Goal: Task Accomplishment & Management: Use online tool/utility

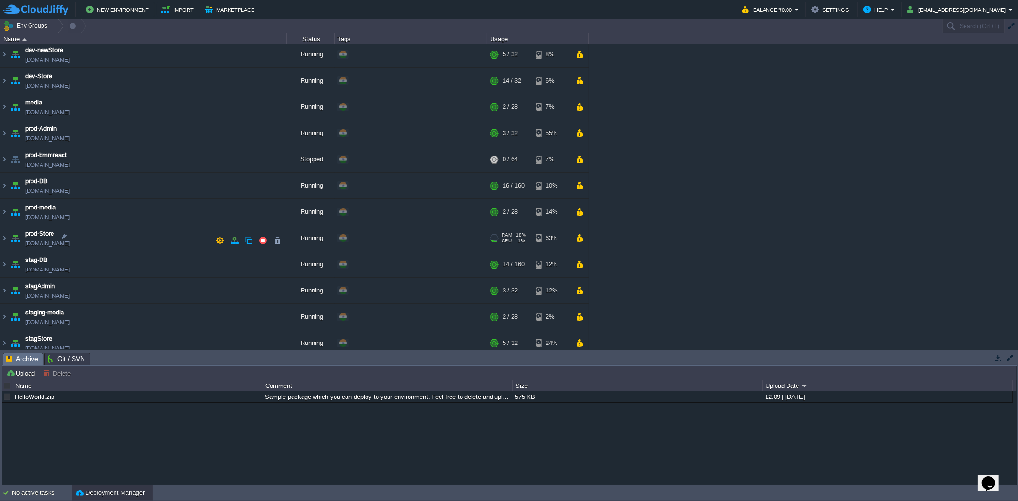
scroll to position [116, 0]
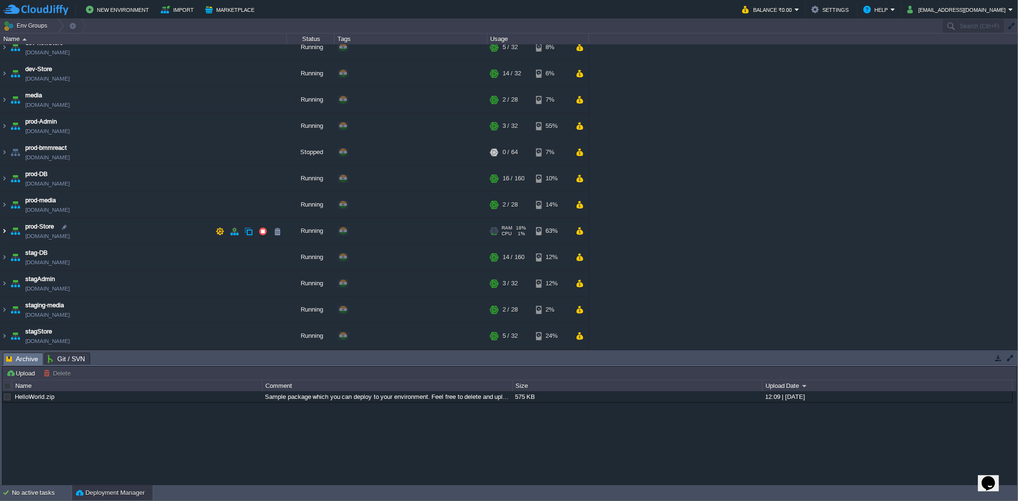
click at [3, 230] on img at bounding box center [4, 231] width 8 height 26
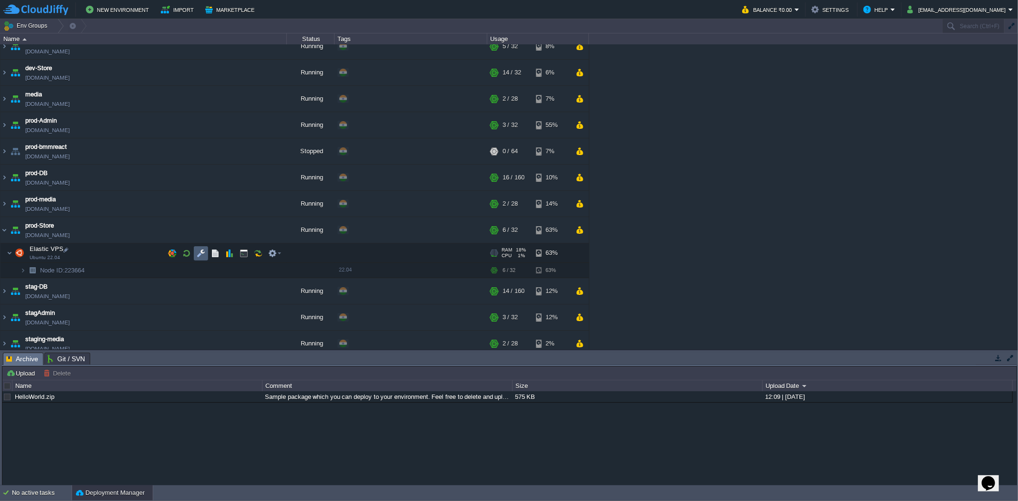
click at [198, 253] on button "button" at bounding box center [201, 253] width 9 height 9
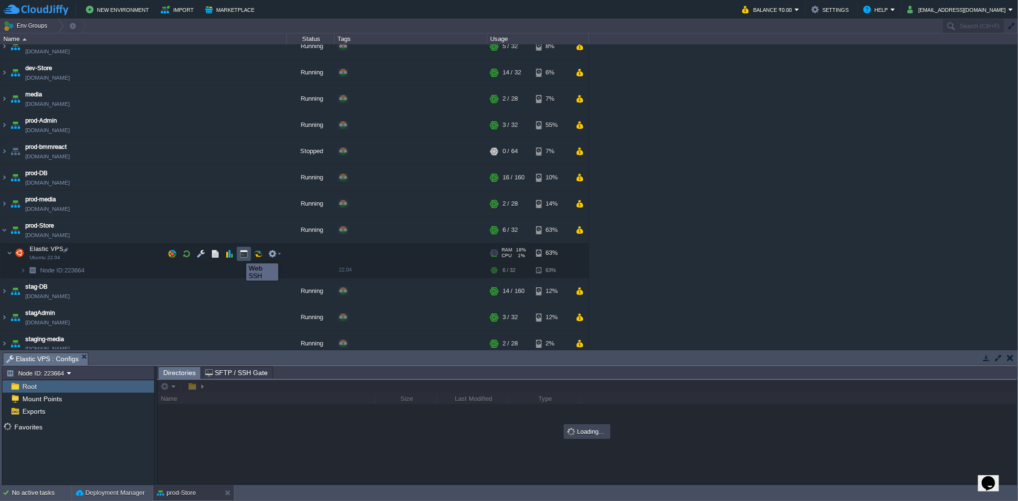
click at [244, 256] on button "button" at bounding box center [244, 254] width 9 height 9
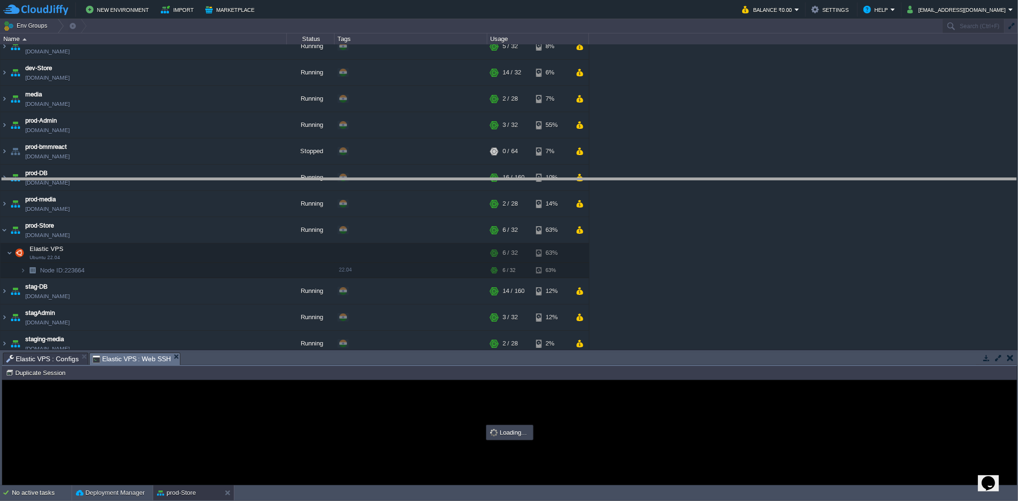
drag, startPoint x: 246, startPoint y: 358, endPoint x: 251, endPoint y: 163, distance: 194.8
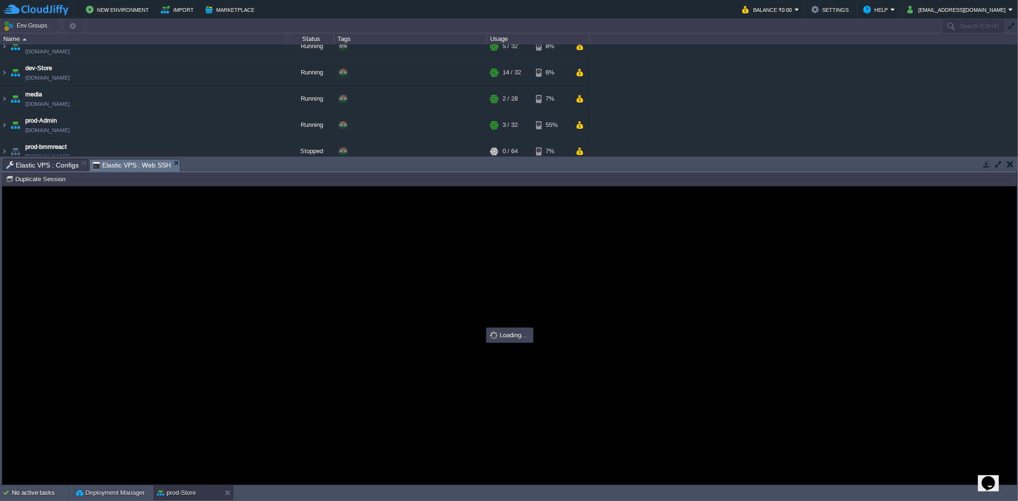
click at [53, 163] on span "Elastic VPS : Configs" at bounding box center [42, 164] width 73 height 11
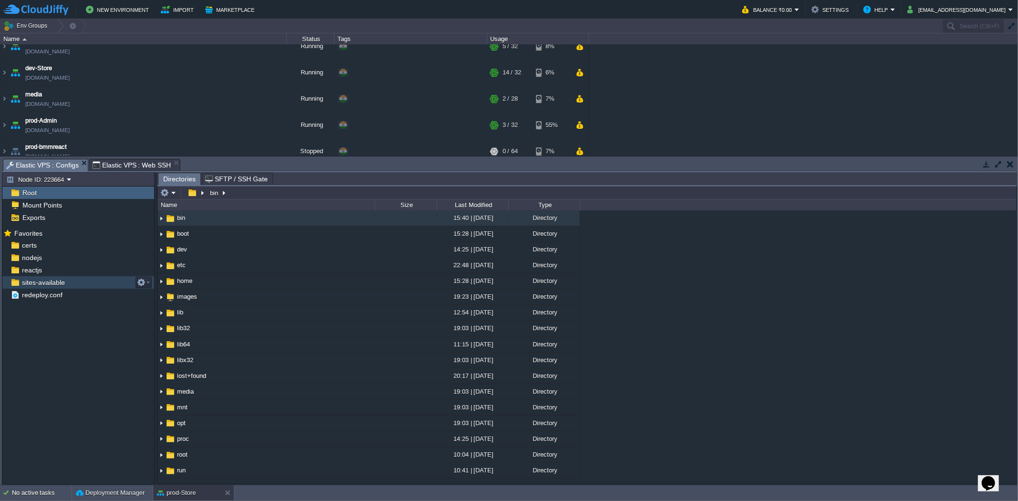
scroll to position [0, 0]
click at [55, 242] on div "certs" at bounding box center [78, 245] width 152 height 12
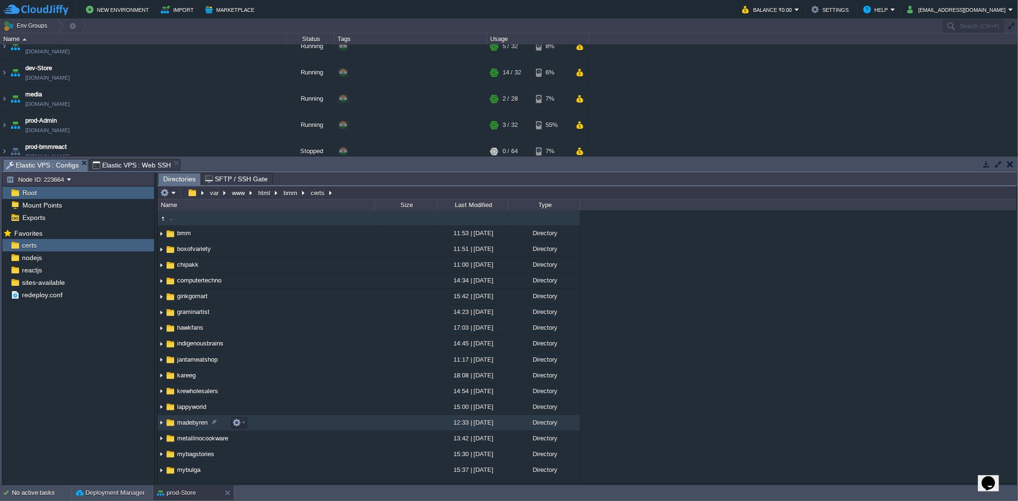
click at [163, 423] on img at bounding box center [162, 423] width 8 height 15
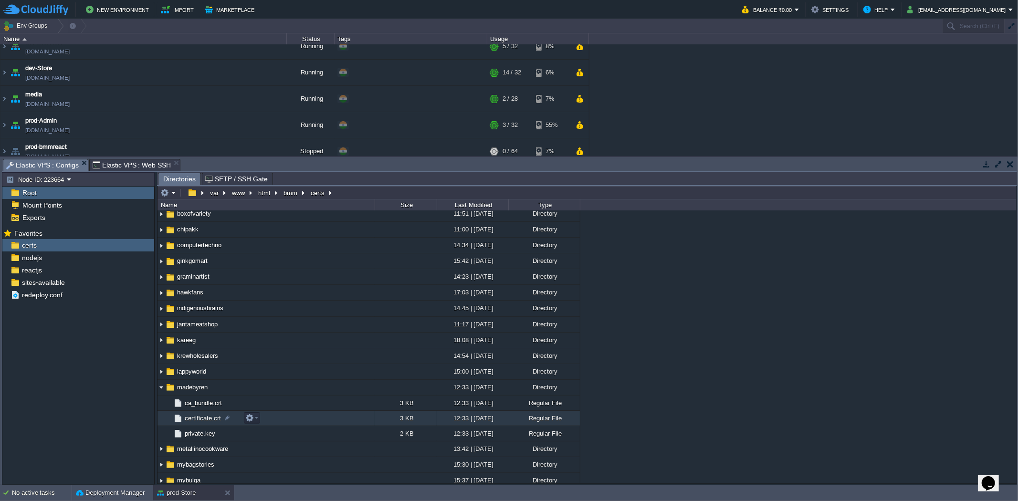
scroll to position [53, 0]
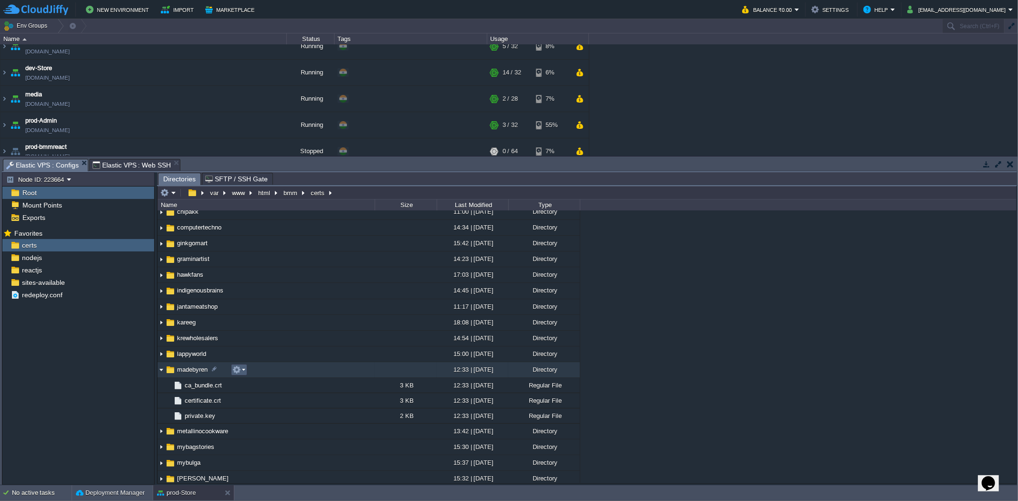
click at [241, 374] on em at bounding box center [238, 370] width 13 height 9
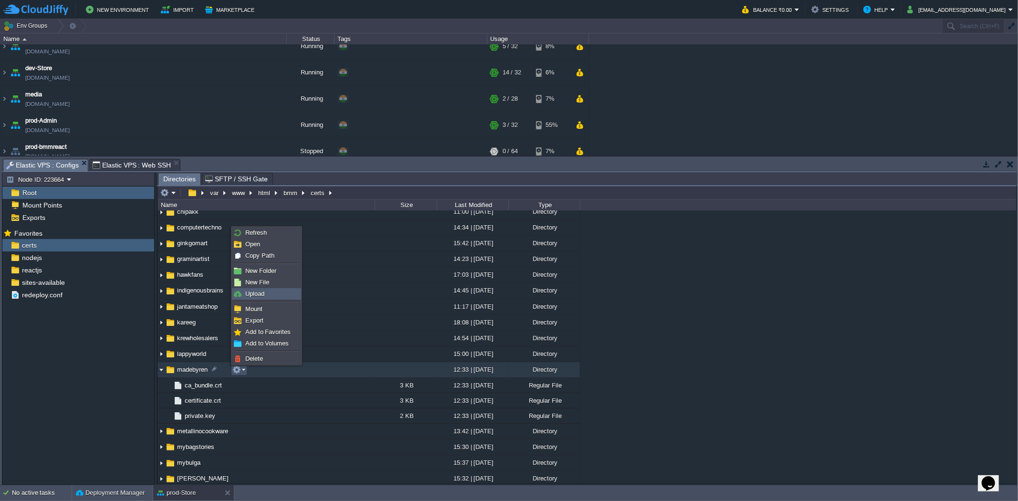
click at [256, 295] on span "Upload" at bounding box center [254, 293] width 19 height 7
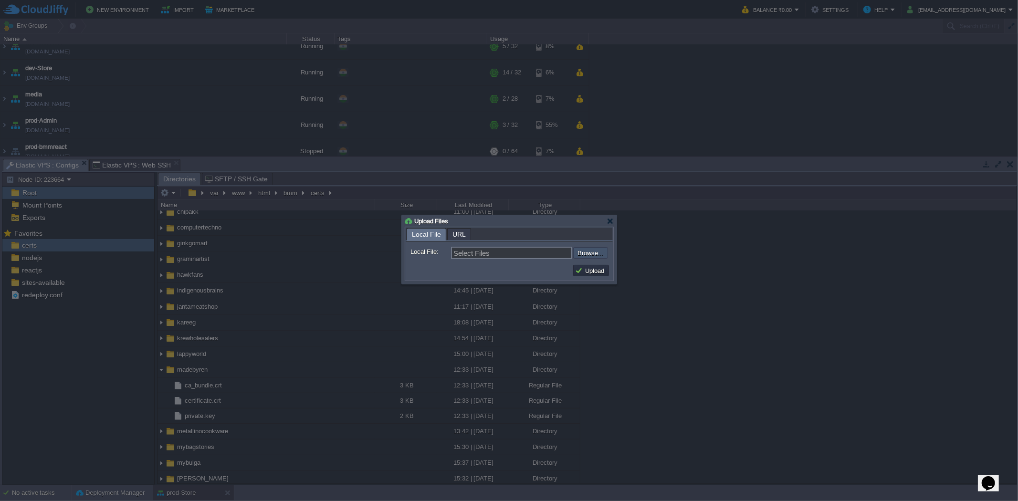
click at [603, 254] on input "file" at bounding box center [547, 252] width 121 height 11
type input "C:\fakepath\ca_bundle.crt"
type input "ca_bundle.crt, certificate.crt, private.key"
click at [594, 270] on button "Upload" at bounding box center [591, 270] width 32 height 9
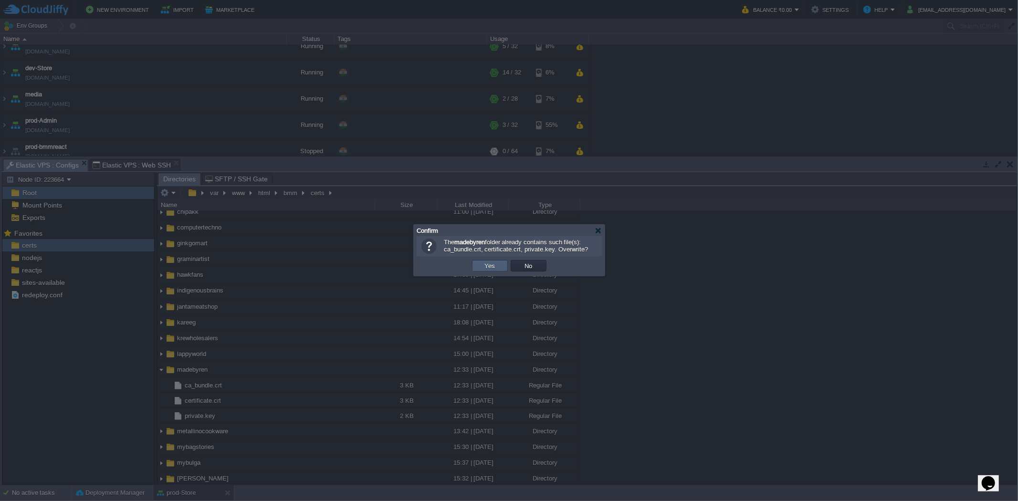
click at [498, 265] on td "Yes" at bounding box center [490, 265] width 36 height 11
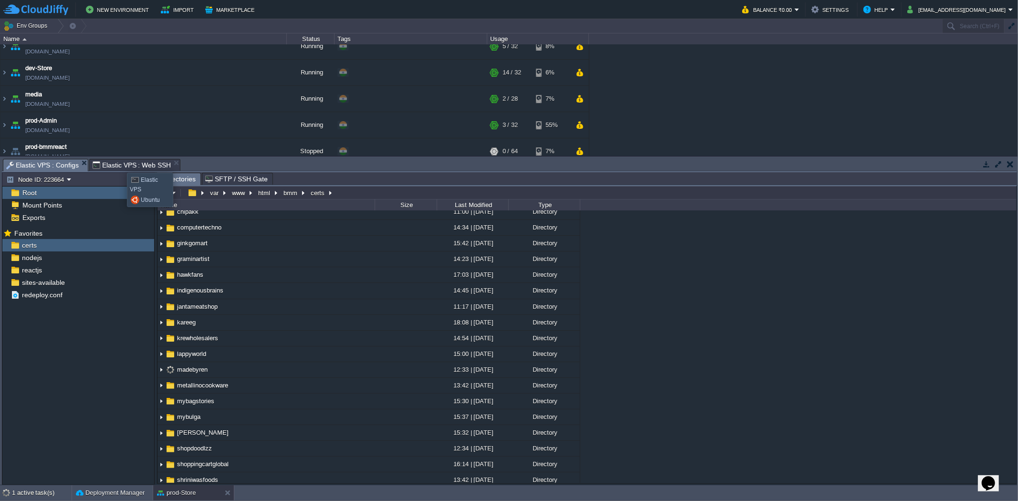
type input "#000000"
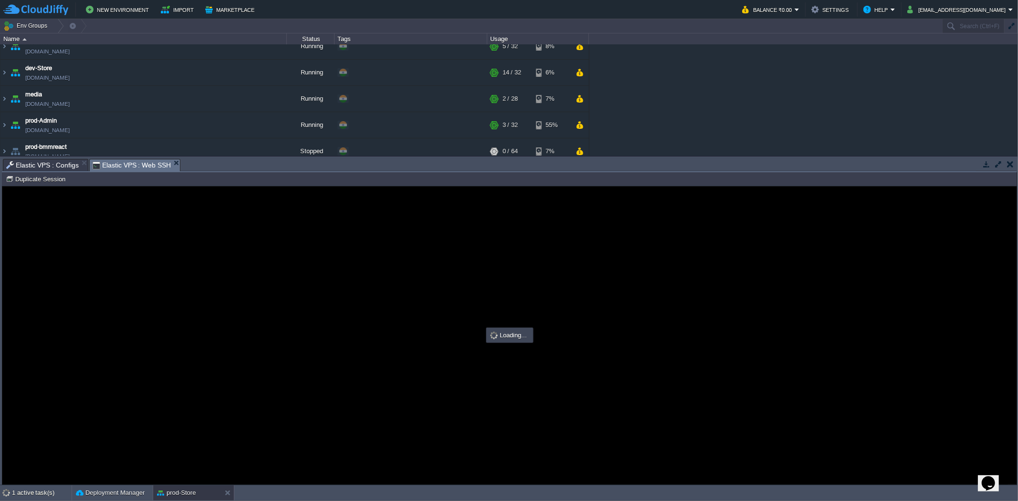
click at [120, 163] on span "Elastic VPS : Web SSH" at bounding box center [132, 165] width 79 height 12
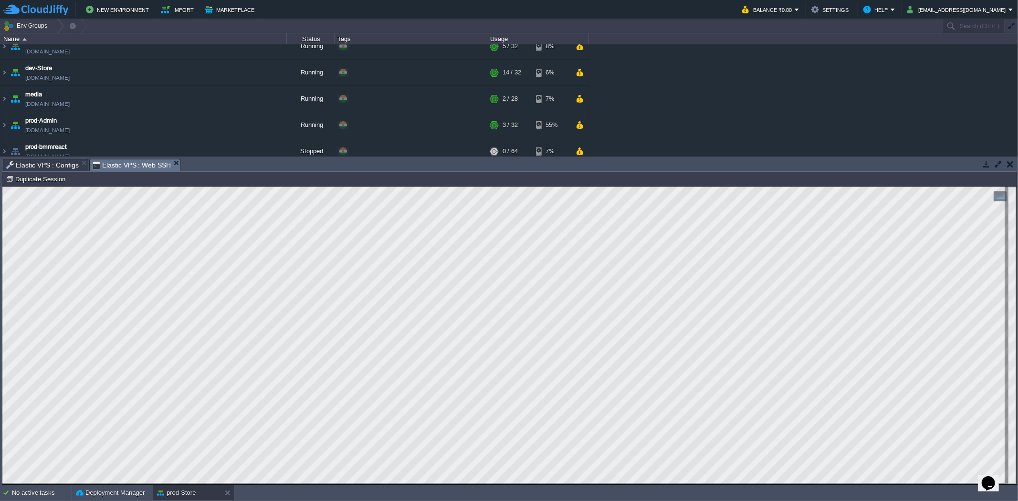
click at [57, 165] on span "Elastic VPS : Configs" at bounding box center [42, 164] width 73 height 11
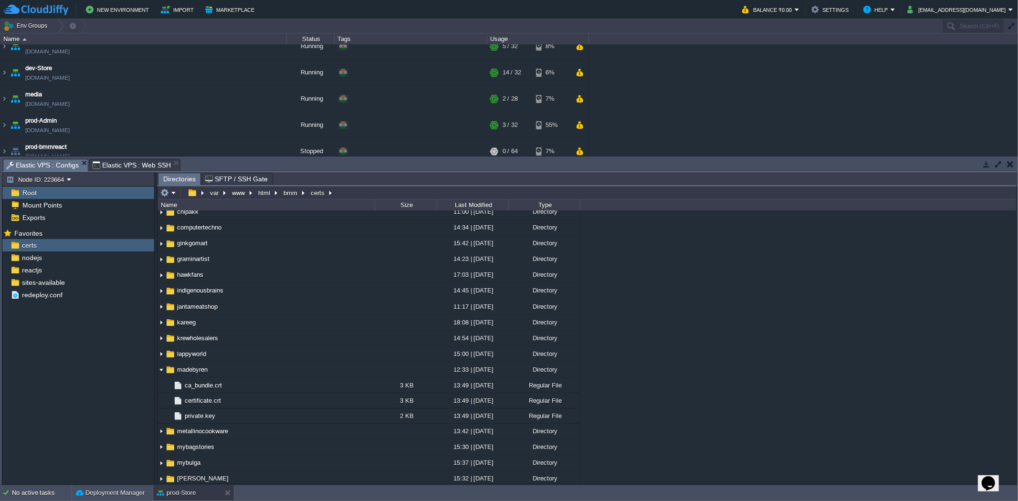
click at [144, 164] on span "Elastic VPS : Web SSH" at bounding box center [132, 164] width 79 height 11
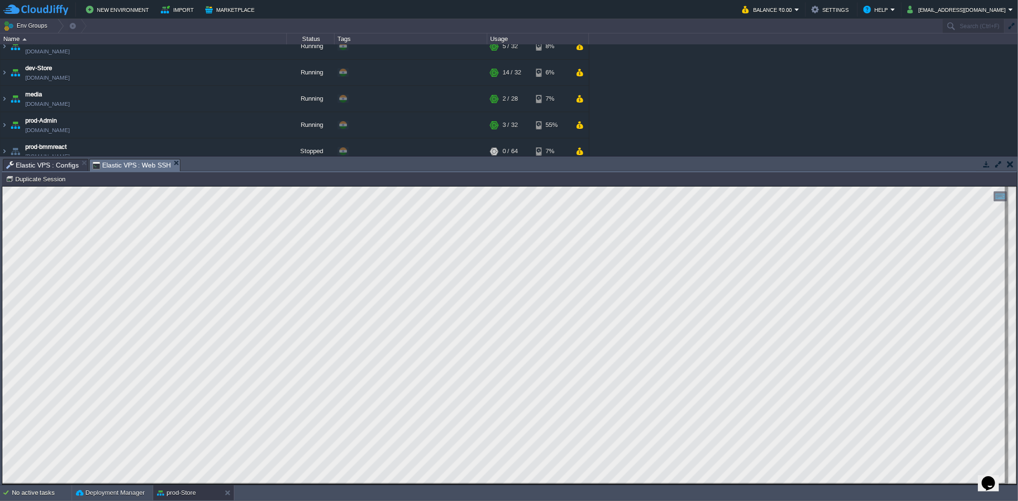
click at [45, 166] on span "Elastic VPS : Configs" at bounding box center [42, 164] width 73 height 11
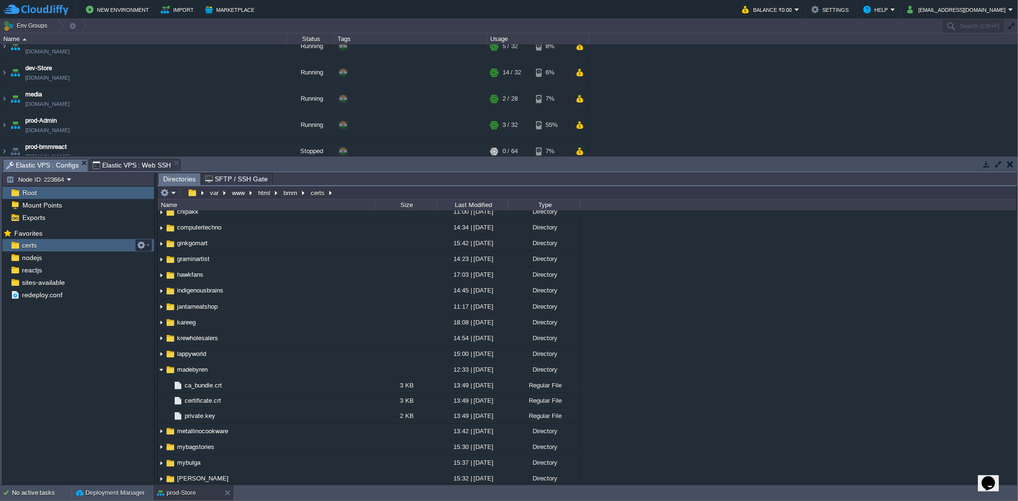
click at [64, 245] on div "certs" at bounding box center [78, 245] width 152 height 12
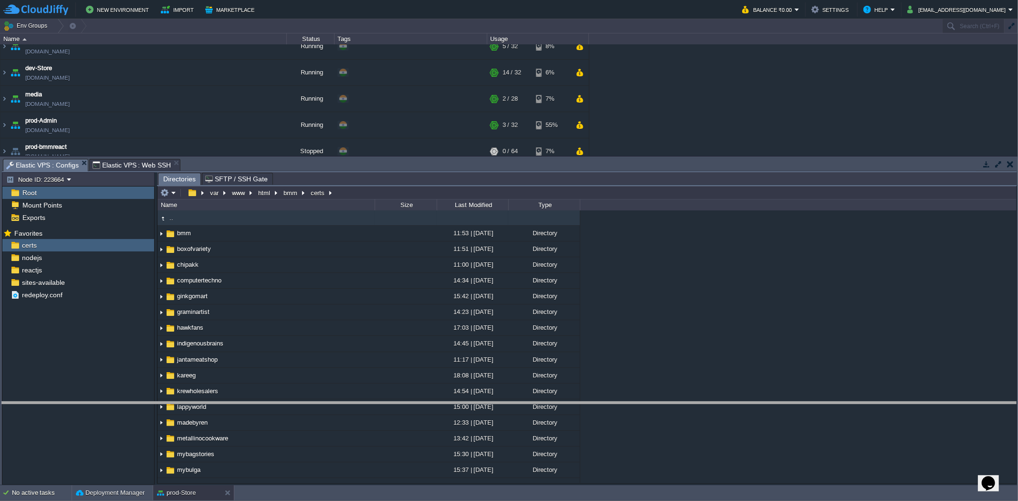
drag, startPoint x: 265, startPoint y: 163, endPoint x: 283, endPoint y: 407, distance: 244.1
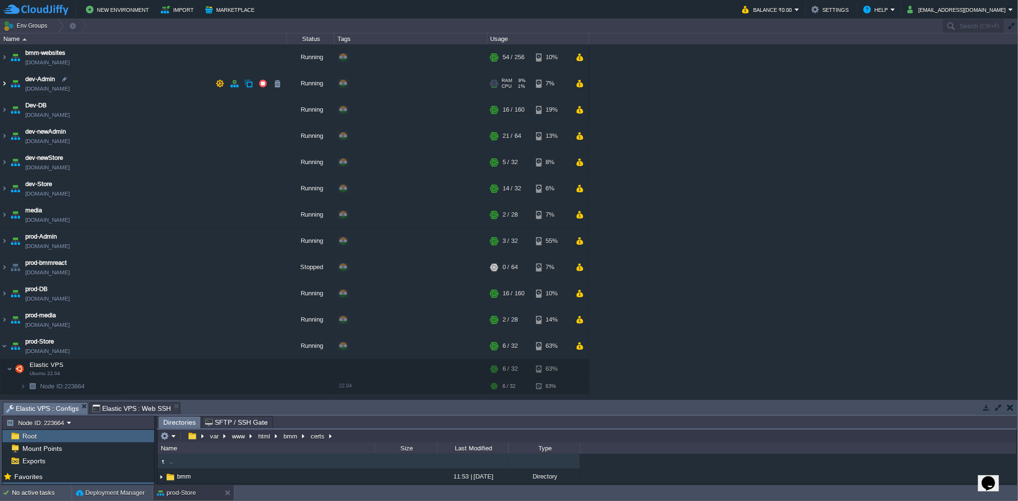
click at [6, 85] on img at bounding box center [4, 84] width 8 height 26
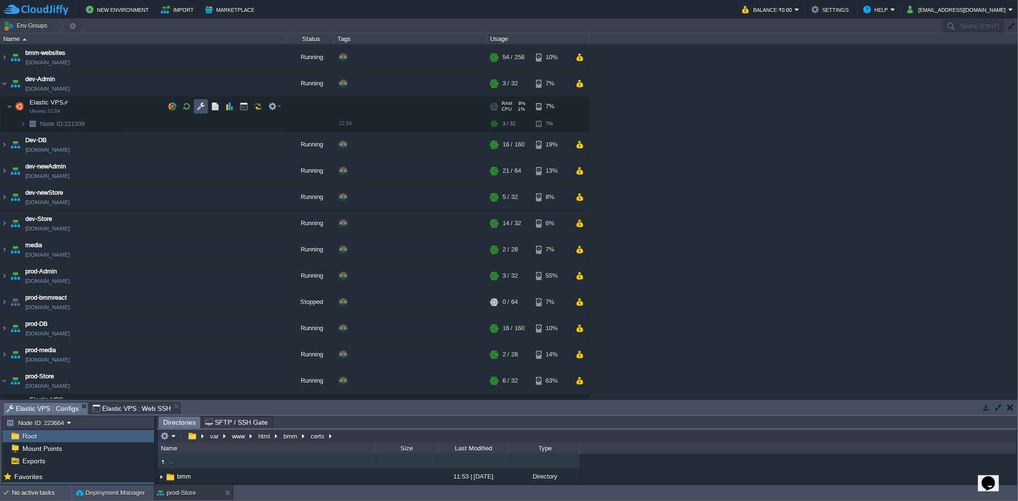
click at [202, 105] on button "button" at bounding box center [201, 106] width 9 height 9
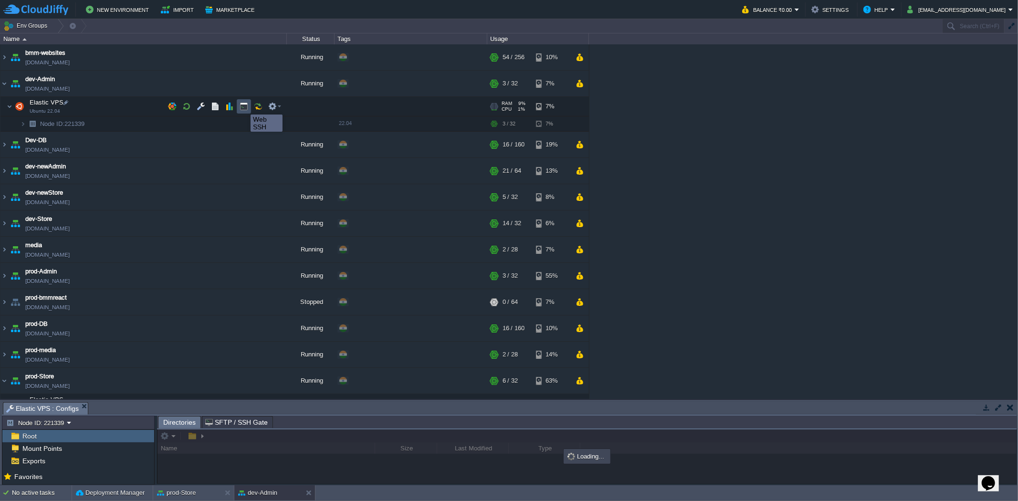
click at [244, 106] on button "button" at bounding box center [244, 106] width 9 height 9
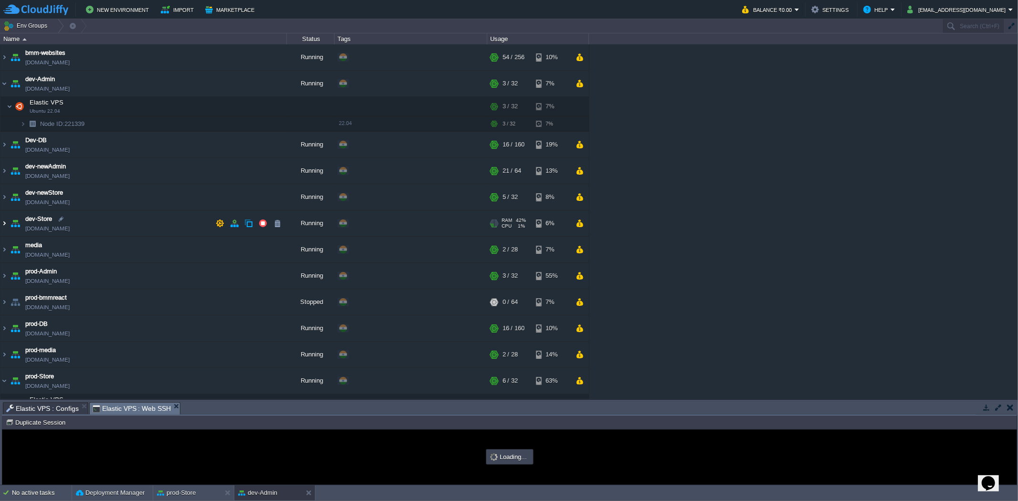
type input "#000000"
click at [1, 226] on img at bounding box center [4, 223] width 8 height 26
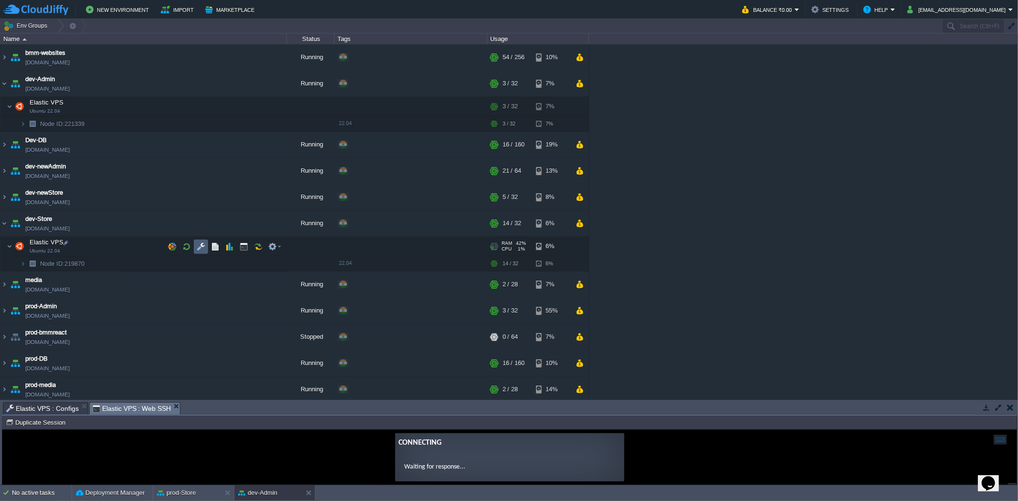
click at [199, 246] on button "button" at bounding box center [201, 246] width 9 height 9
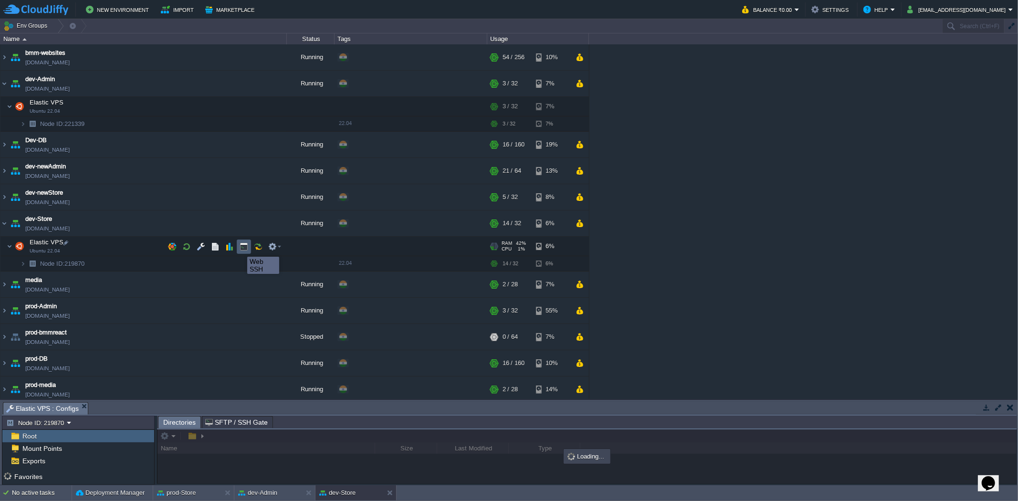
click at [247, 248] on button "button" at bounding box center [244, 246] width 9 height 9
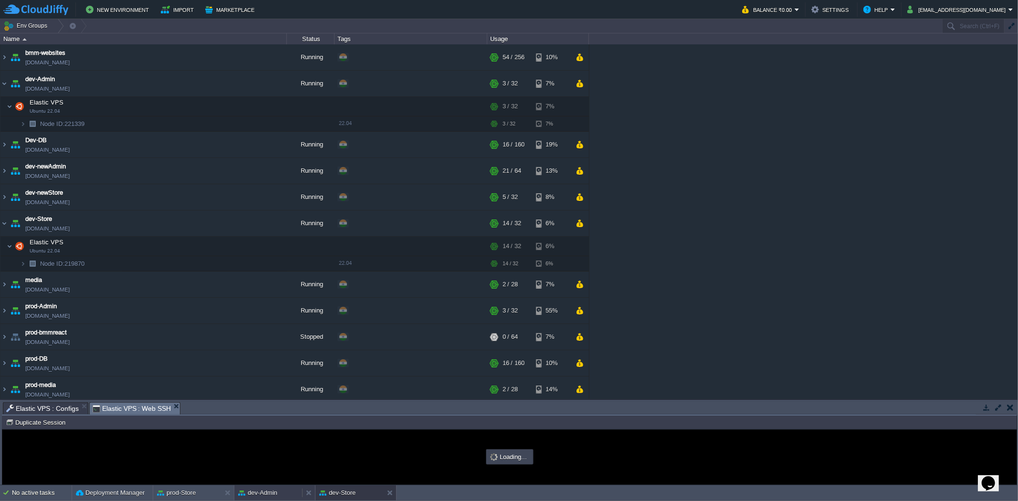
click at [257, 493] on button "dev-Admin" at bounding box center [257, 493] width 39 height 10
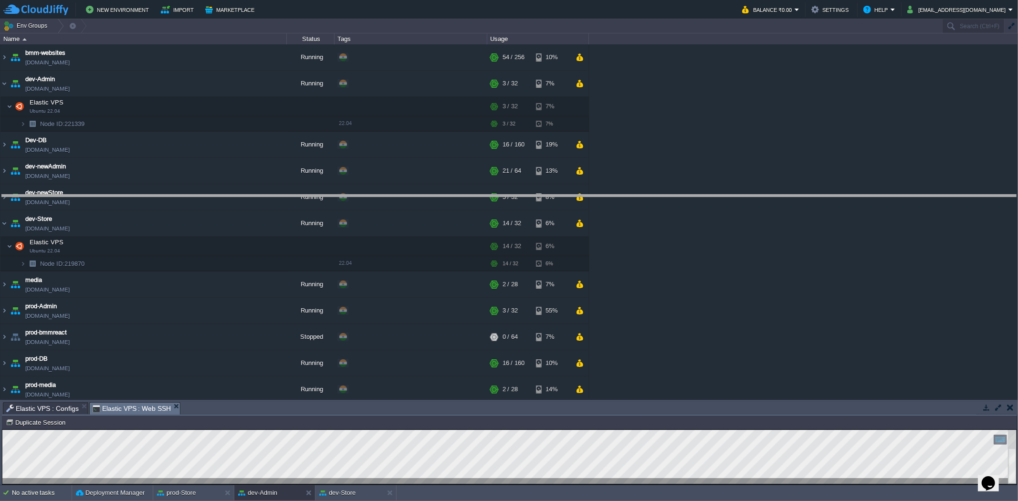
drag, startPoint x: 237, startPoint y: 408, endPoint x: 293, endPoint y: 180, distance: 234.8
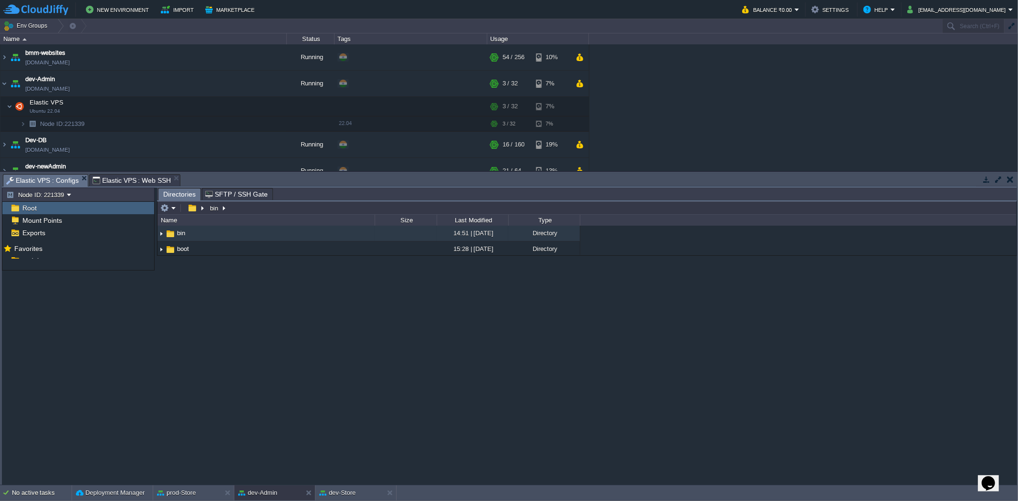
click at [44, 177] on span "Elastic VPS : Configs" at bounding box center [42, 181] width 73 height 12
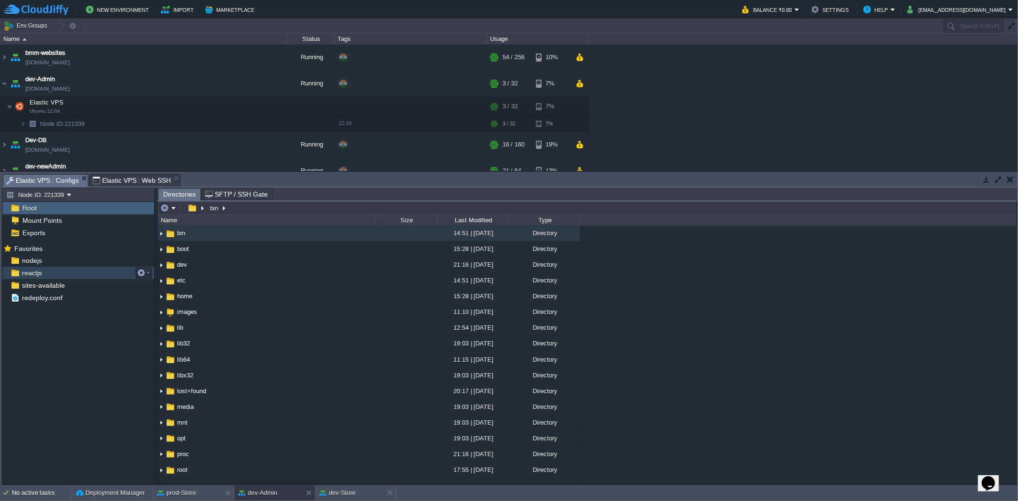
click at [74, 271] on div "reactjs" at bounding box center [78, 273] width 152 height 12
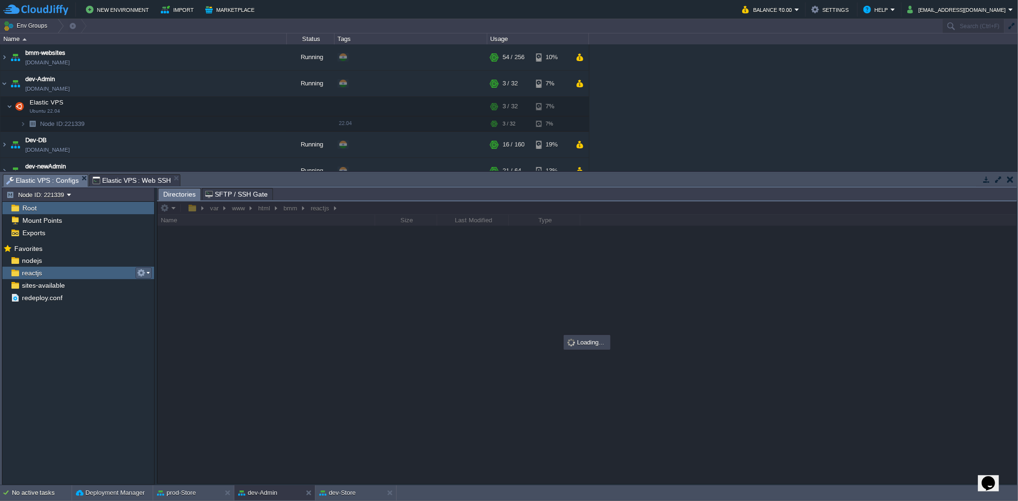
click at [150, 277] on td at bounding box center [144, 272] width 16 height 11
click at [91, 249] on div "Favorites" at bounding box center [78, 248] width 152 height 12
click at [92, 256] on div "nodejs" at bounding box center [78, 260] width 152 height 12
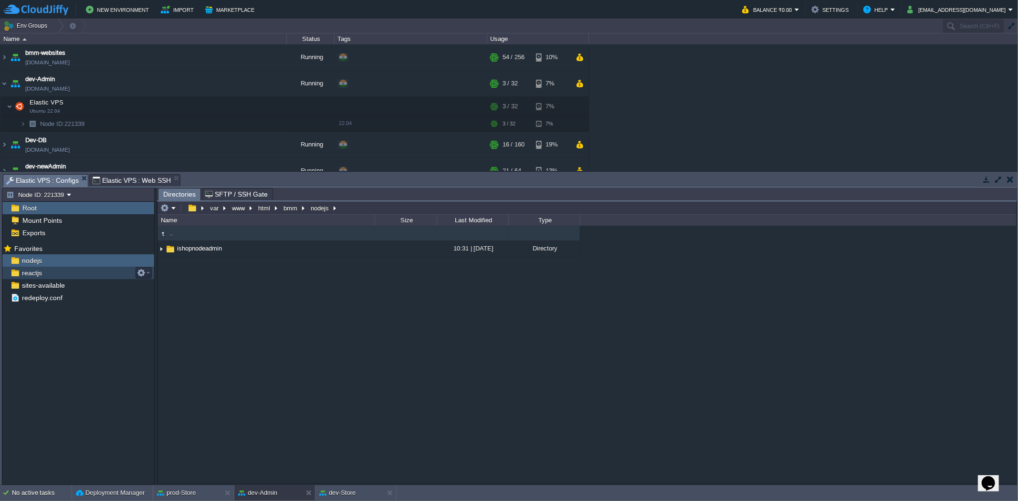
click at [70, 269] on div "reactjs" at bounding box center [78, 273] width 152 height 12
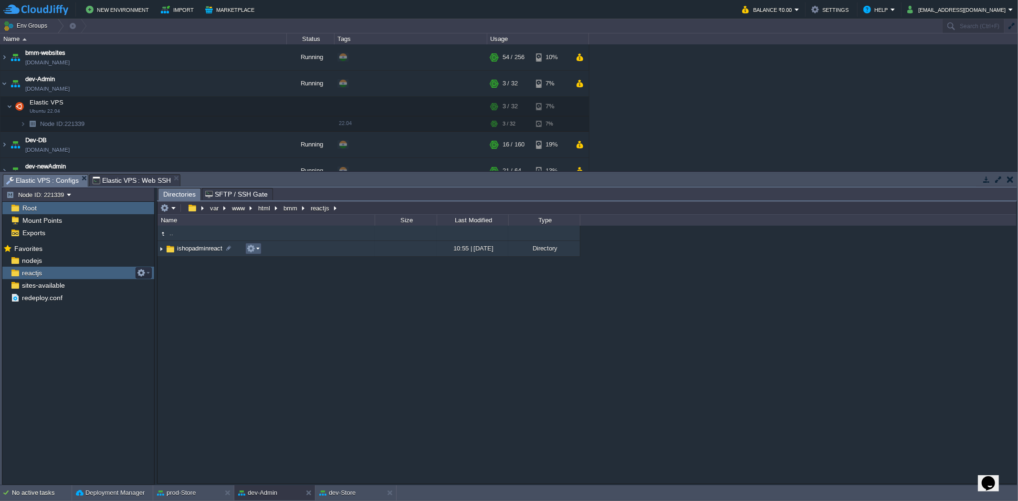
click at [251, 248] on button "button" at bounding box center [251, 248] width 9 height 9
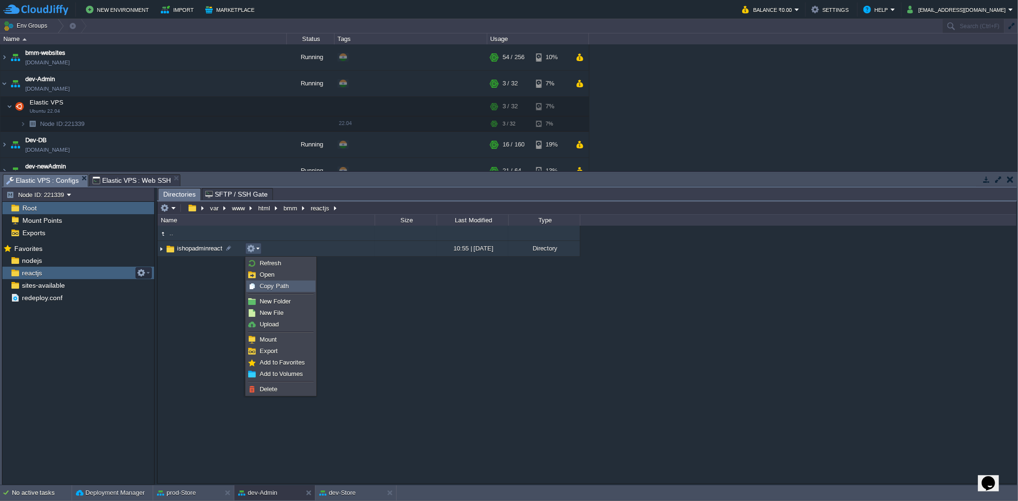
click at [264, 284] on span "Copy Path" at bounding box center [274, 286] width 29 height 7
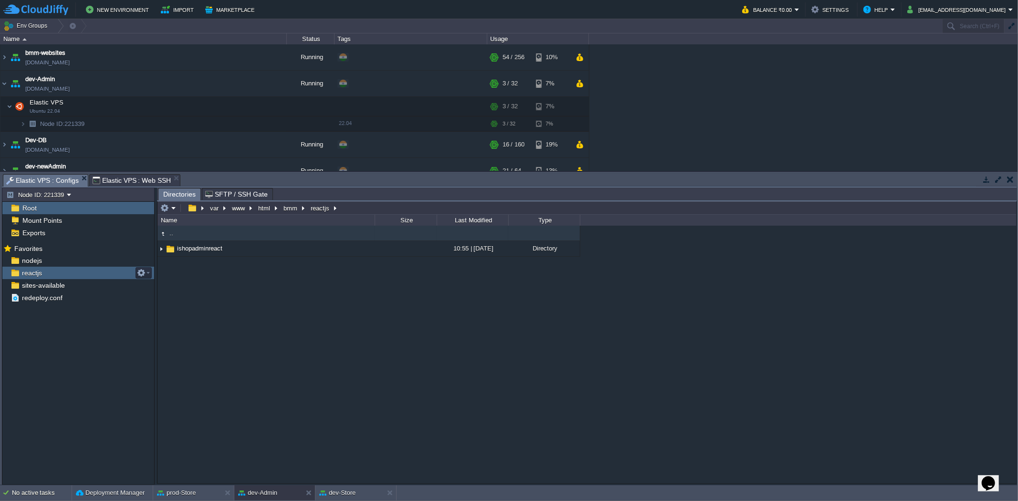
click at [134, 175] on span "Elastic VPS : Web SSH" at bounding box center [132, 180] width 79 height 11
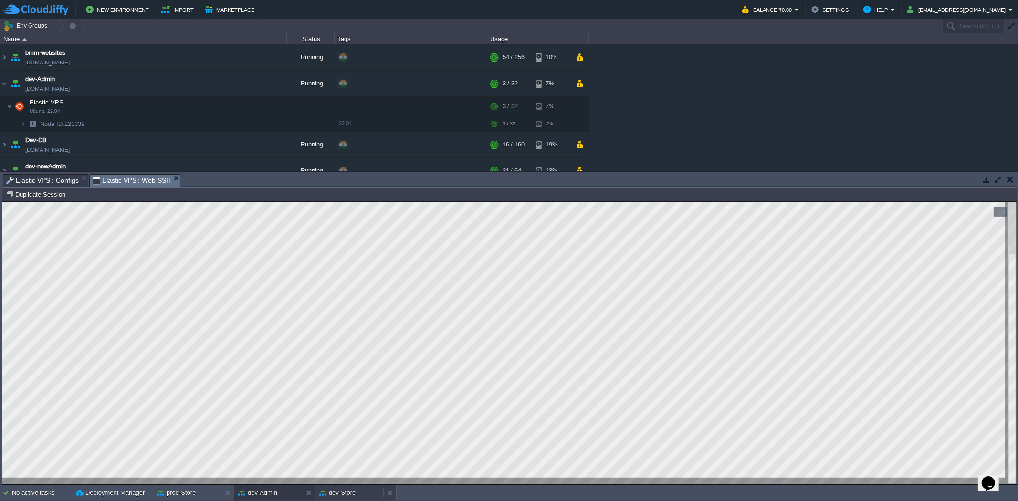
click at [374, 493] on div "dev-Store" at bounding box center [349, 492] width 68 height 15
type input "#000000"
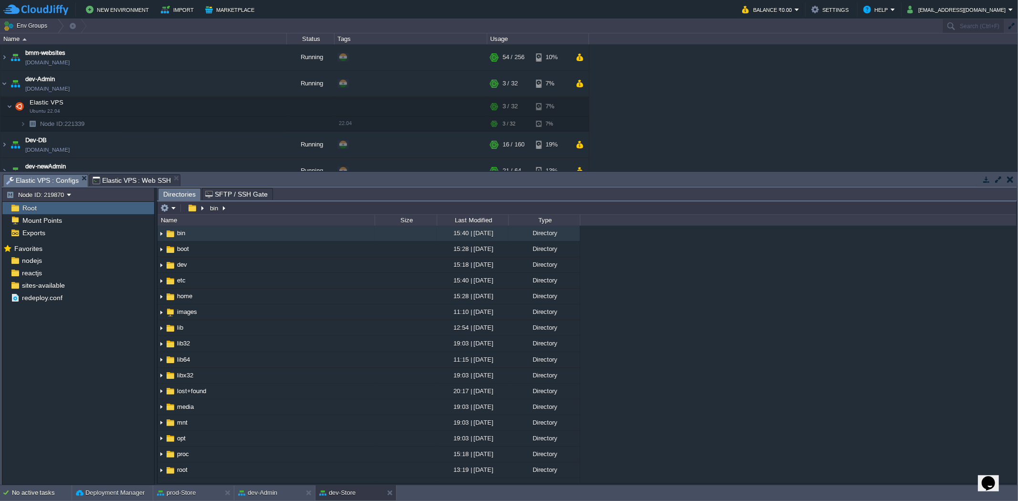
click at [46, 180] on span "Elastic VPS : Configs" at bounding box center [42, 181] width 73 height 12
click at [63, 268] on div "reactjs" at bounding box center [78, 273] width 152 height 12
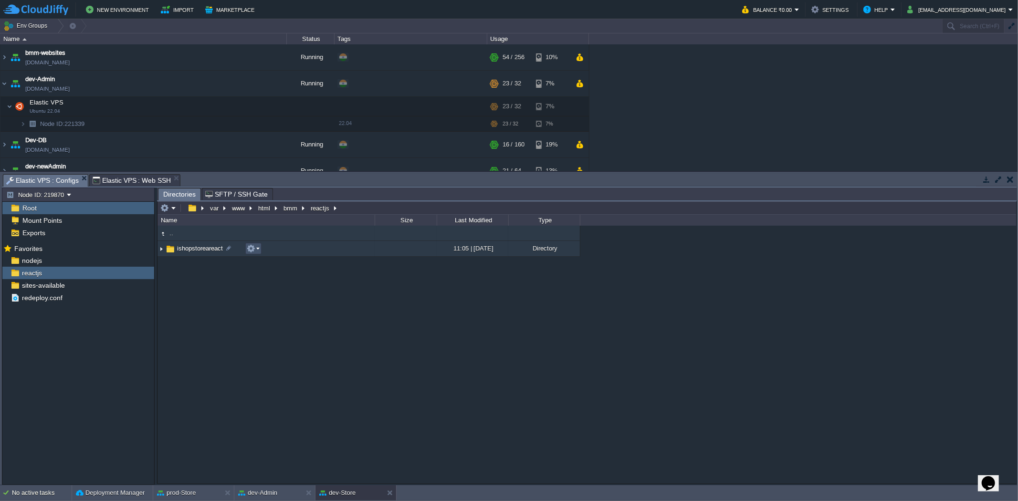
click at [247, 247] on button "button" at bounding box center [251, 248] width 9 height 9
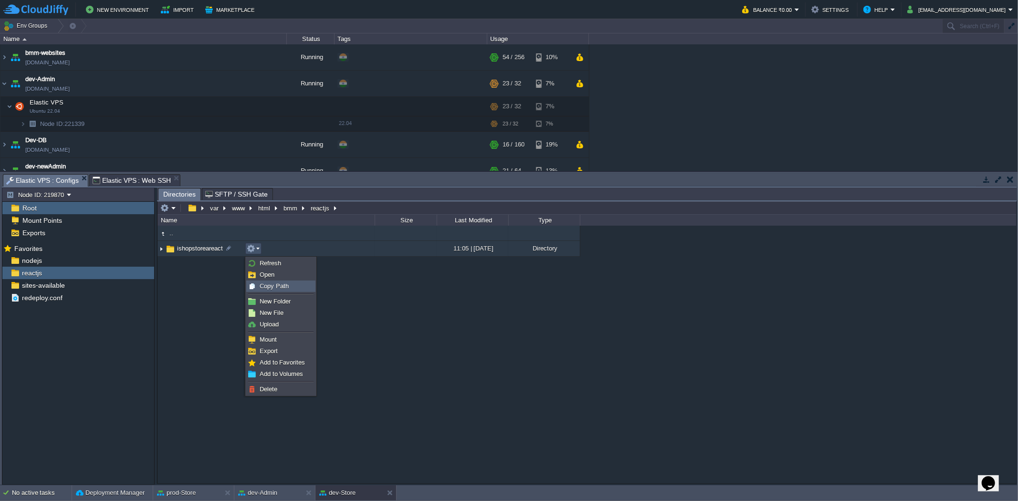
click at [259, 283] on div "Copy Path" at bounding box center [281, 286] width 68 height 11
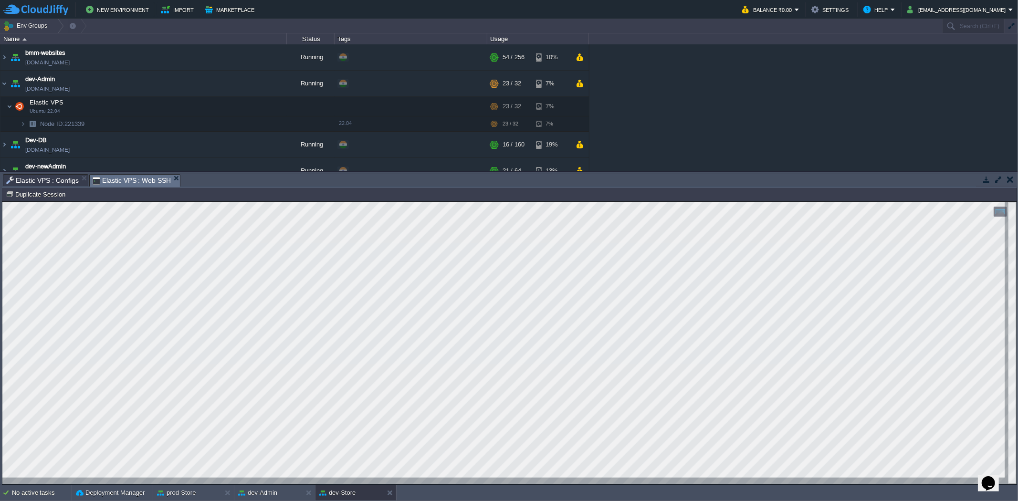
click at [109, 175] on span "Elastic VPS : Web SSH" at bounding box center [132, 181] width 79 height 12
click at [255, 492] on button "dev-Admin" at bounding box center [257, 493] width 39 height 10
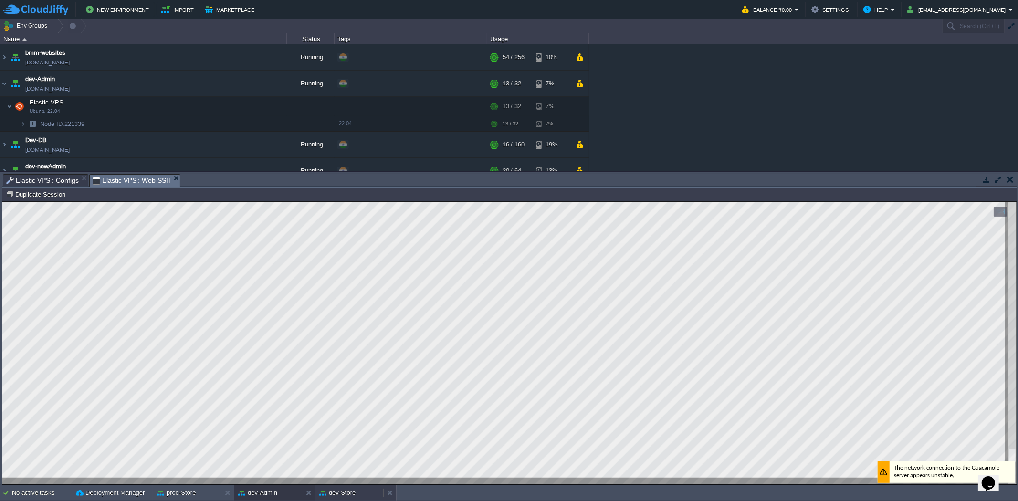
click at [341, 494] on button "dev-Store" at bounding box center [337, 493] width 36 height 10
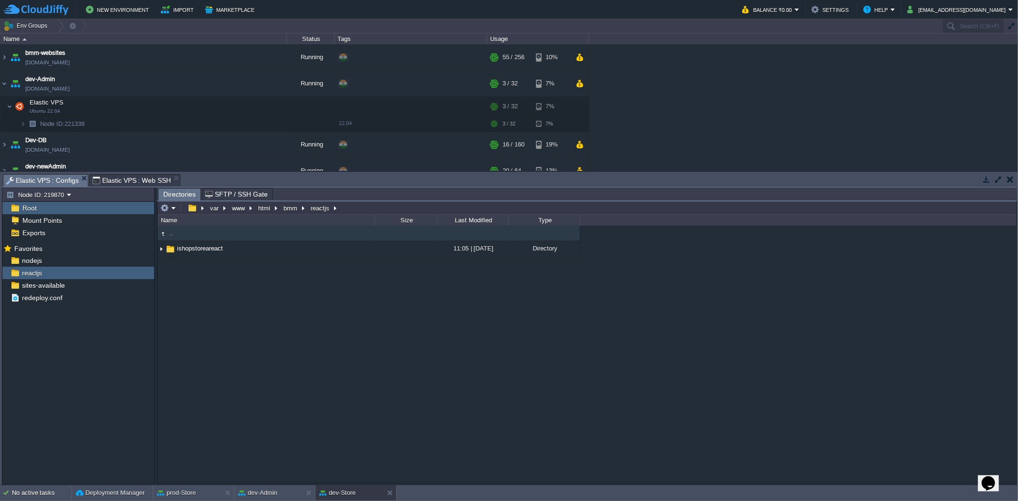
click at [56, 177] on span "Elastic VPS : Configs" at bounding box center [42, 181] width 73 height 12
click at [161, 252] on img at bounding box center [162, 249] width 8 height 15
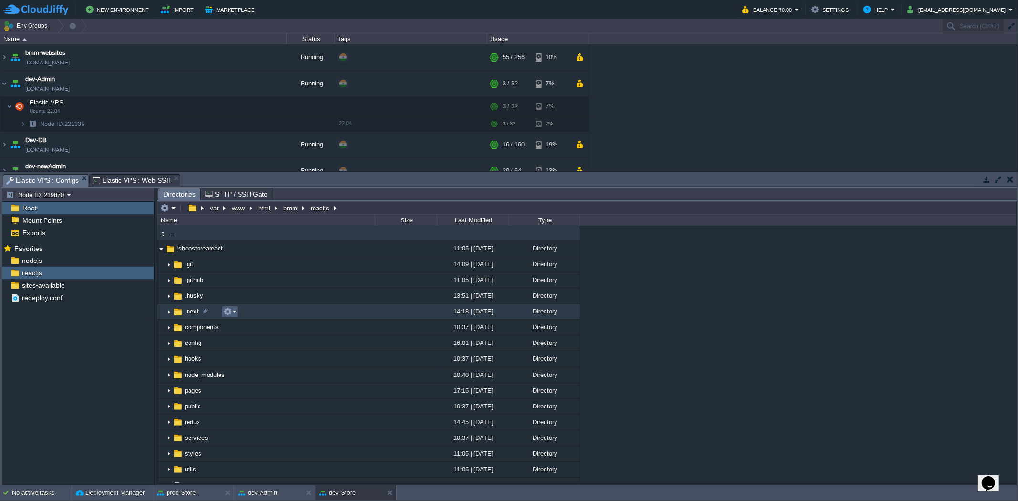
click at [229, 312] on button "button" at bounding box center [227, 311] width 9 height 9
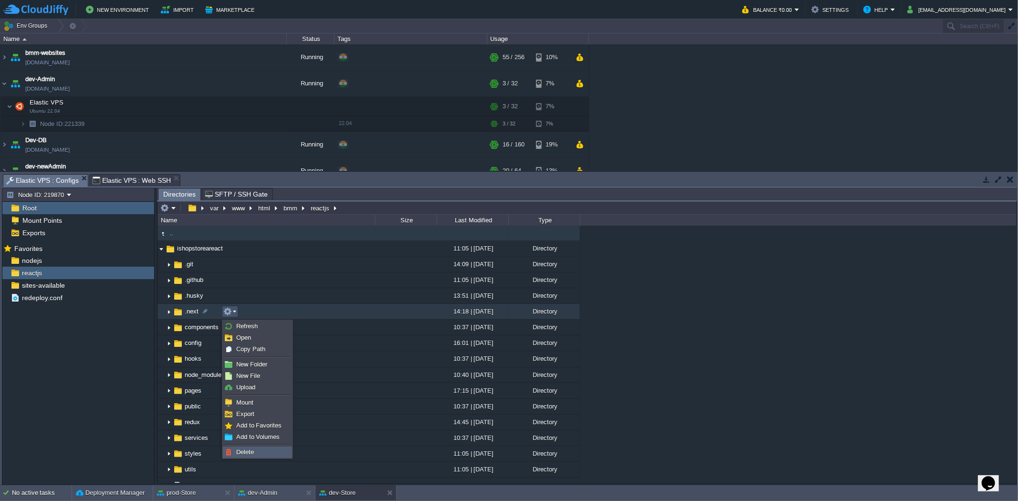
click at [246, 450] on span "Delete" at bounding box center [245, 452] width 18 height 7
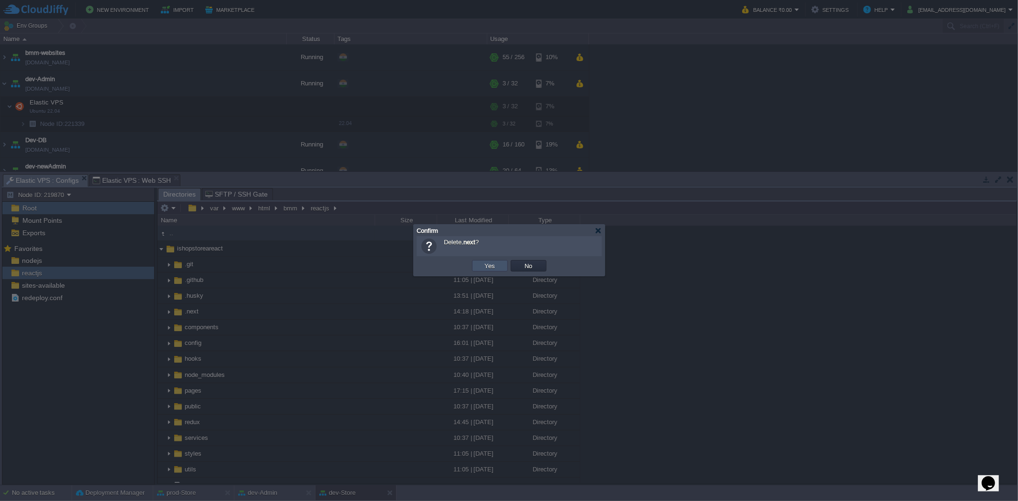
click at [494, 265] on button "Yes" at bounding box center [490, 266] width 16 height 9
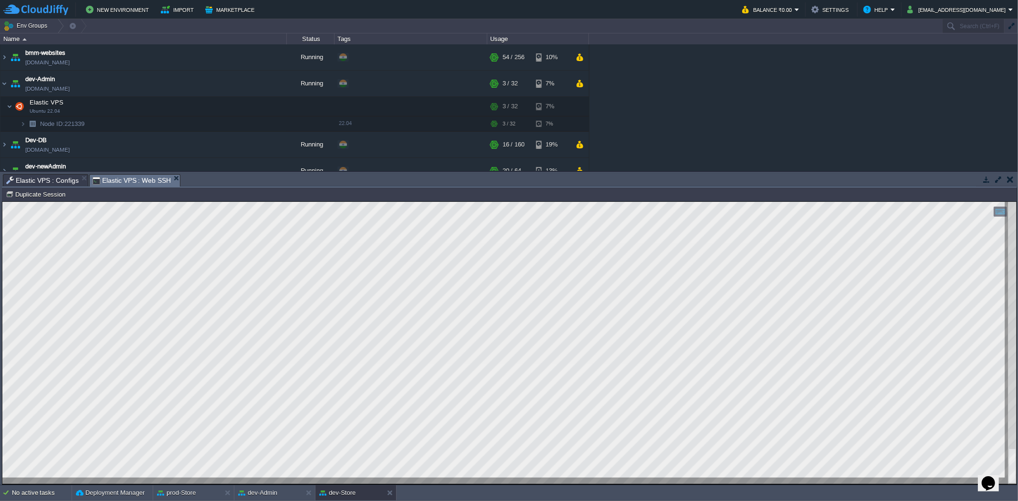
click at [146, 177] on span "Elastic VPS : Web SSH" at bounding box center [132, 181] width 79 height 12
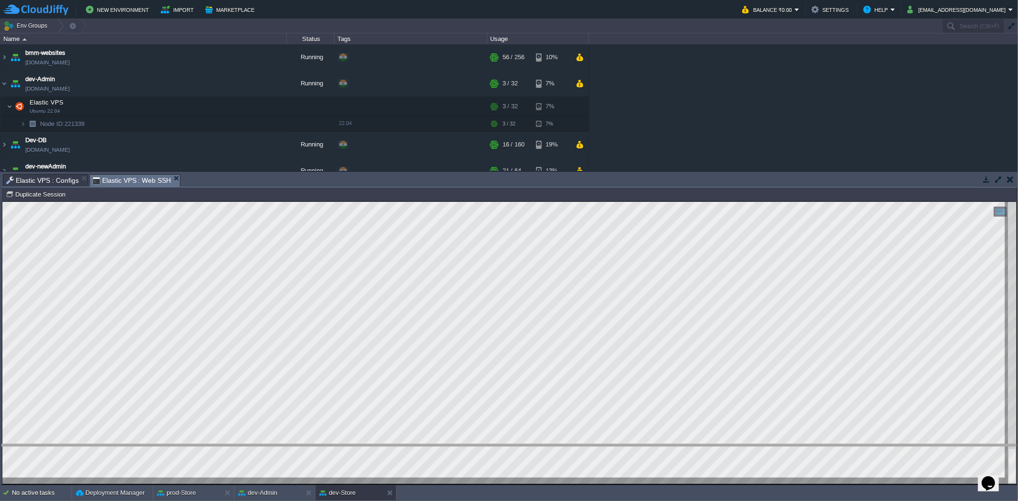
drag, startPoint x: 231, startPoint y: 185, endPoint x: 289, endPoint y: 422, distance: 244.3
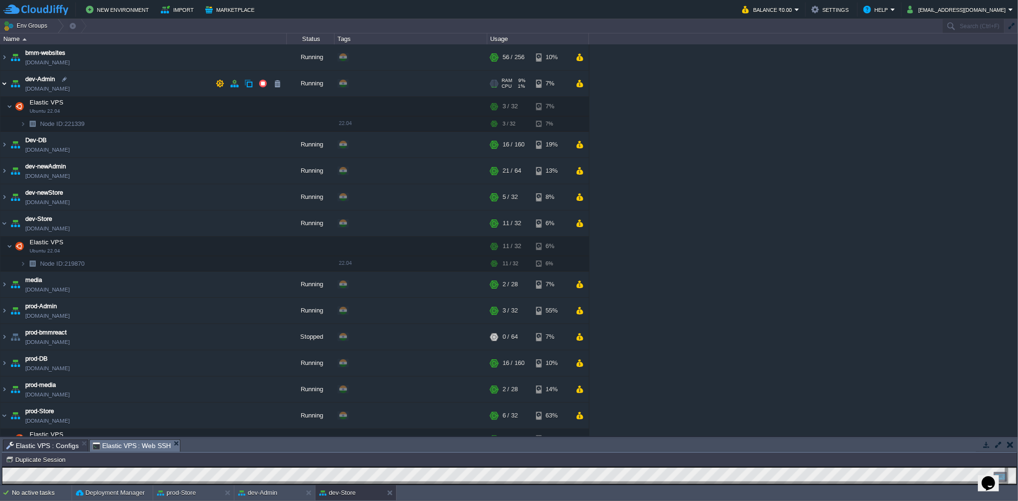
click at [0, 84] on img at bounding box center [4, 84] width 8 height 26
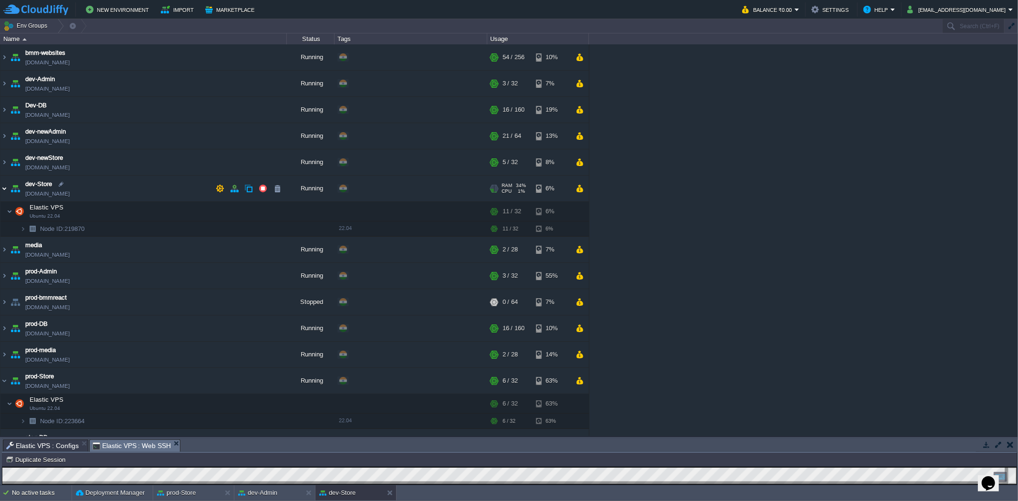
click at [7, 186] on img at bounding box center [4, 189] width 8 height 26
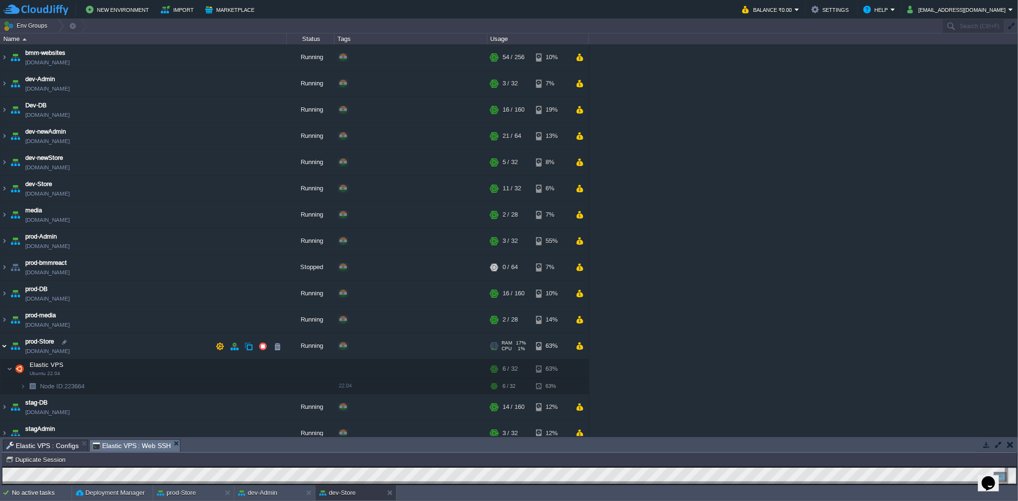
click at [2, 345] on img at bounding box center [4, 346] width 8 height 26
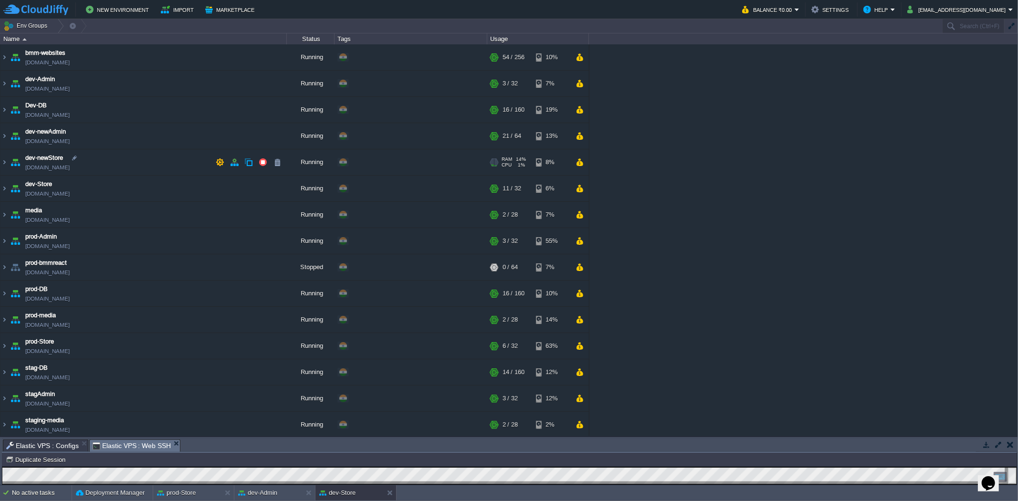
click at [9, 163] on img at bounding box center [15, 162] width 13 height 26
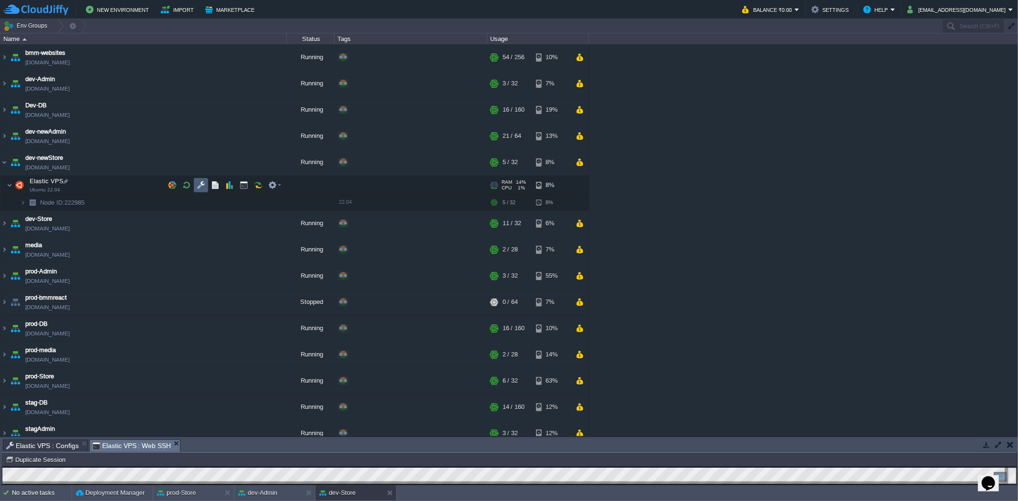
click at [206, 185] on td at bounding box center [201, 185] width 14 height 14
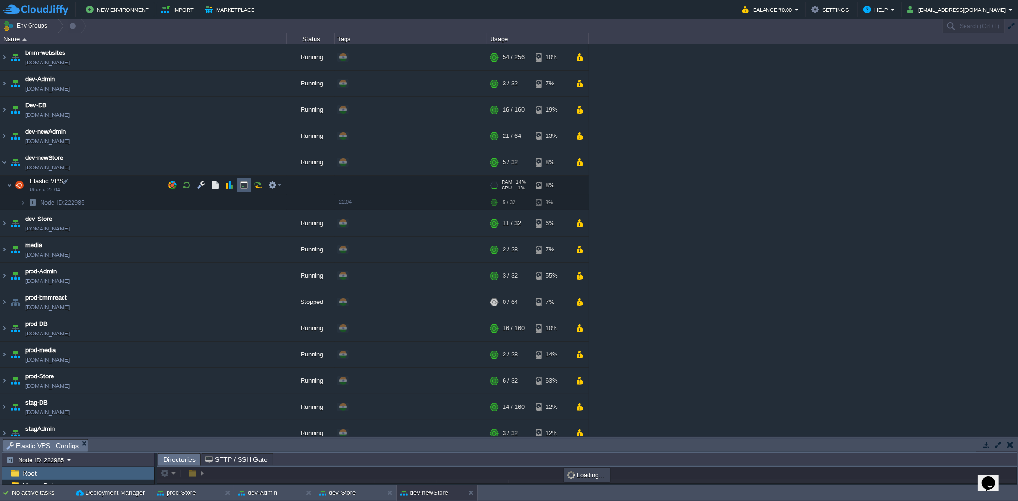
click at [246, 189] on td at bounding box center [244, 185] width 14 height 14
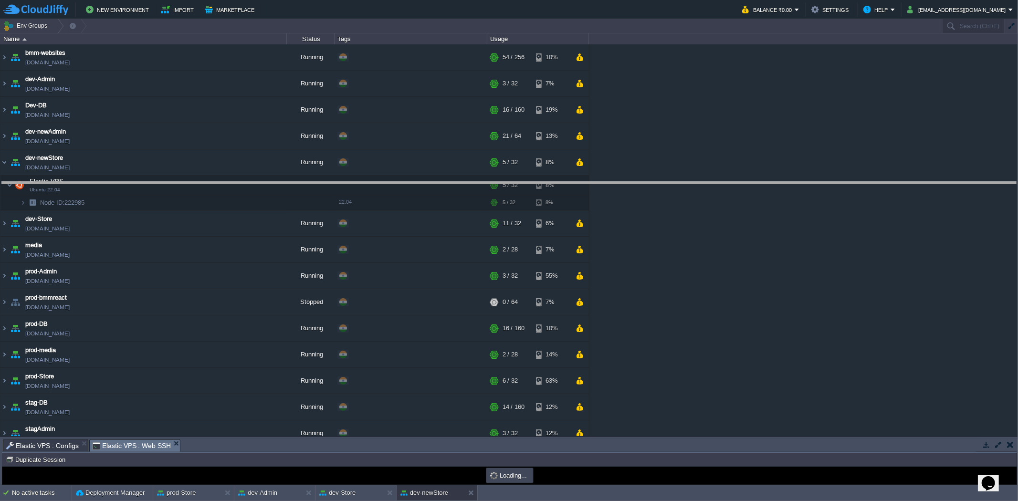
drag, startPoint x: 240, startPoint y: 451, endPoint x: 240, endPoint y: 191, distance: 260.1
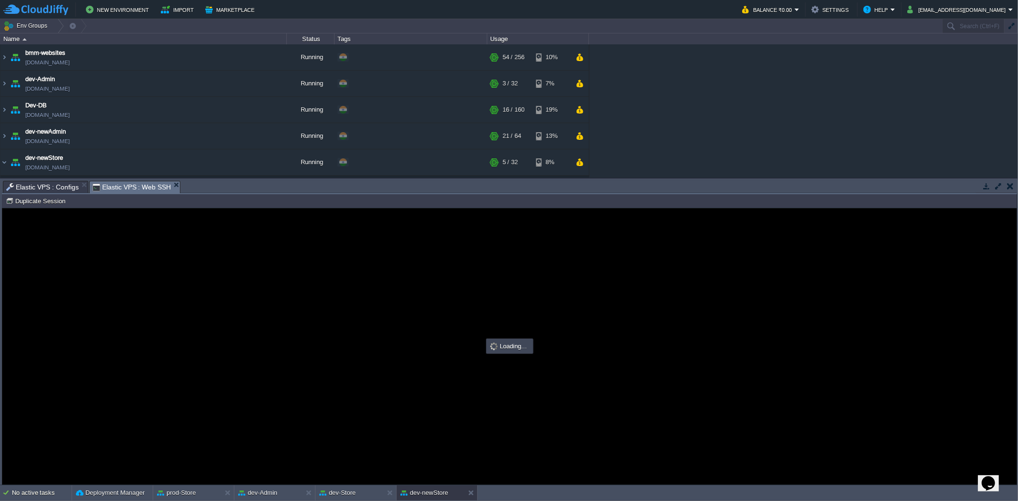
click at [61, 188] on span "Elastic VPS : Configs" at bounding box center [42, 186] width 73 height 11
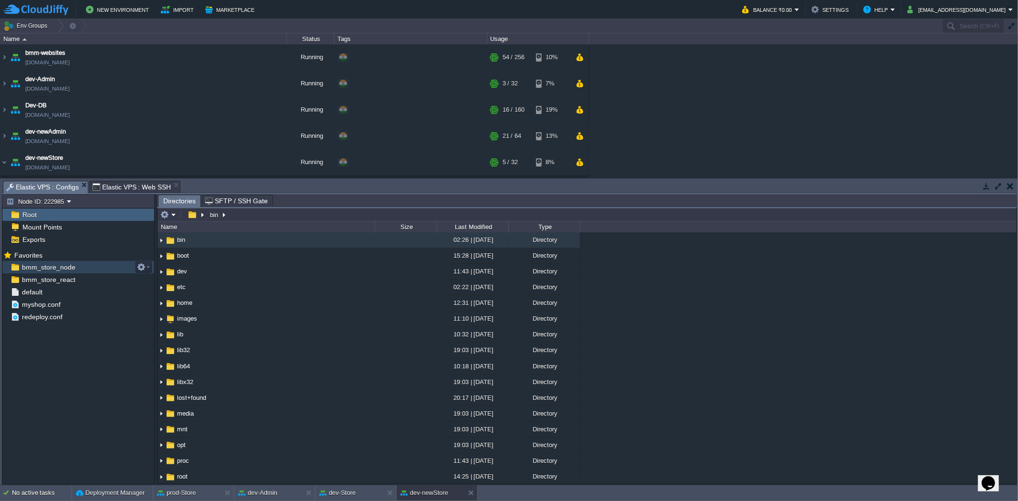
click at [94, 263] on div "bmm_store_node" at bounding box center [78, 267] width 152 height 12
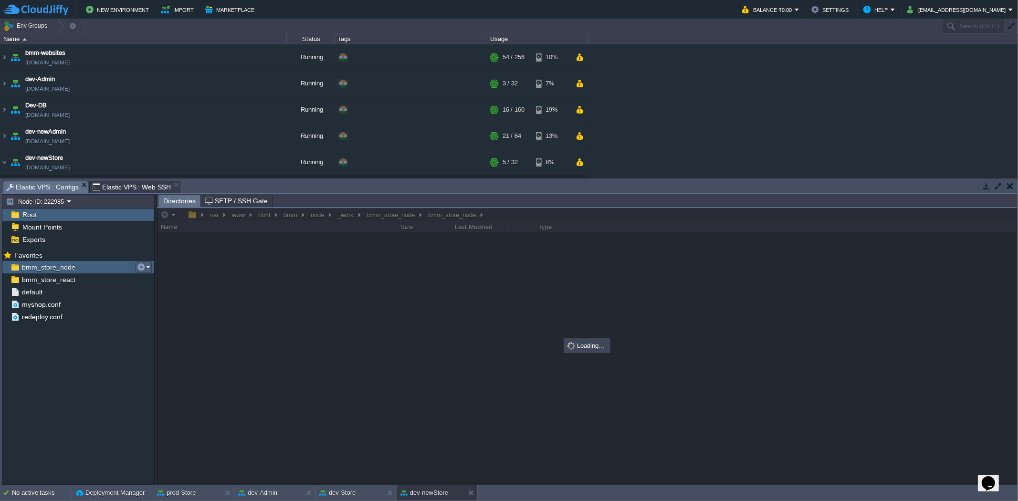
click at [144, 268] on button "button" at bounding box center [141, 267] width 9 height 9
click at [161, 280] on span "Copy Path" at bounding box center [164, 280] width 29 height 7
type textarea "/var/www/html/bmm/node/_work/bmm_store_node/bmm_store_node"
type input "#000000"
click at [126, 184] on span "Elastic VPS : Web SSH" at bounding box center [132, 186] width 79 height 11
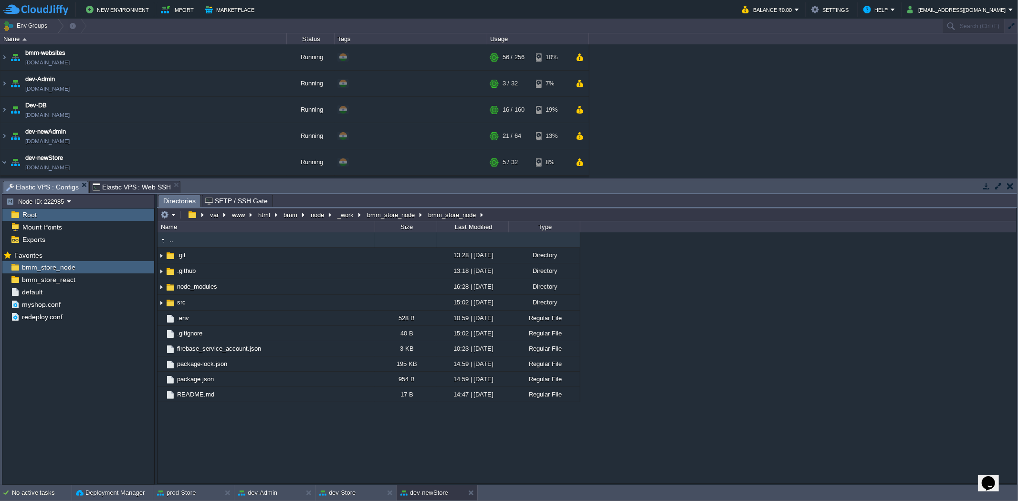
click at [50, 182] on span "Elastic VPS : Configs" at bounding box center [42, 187] width 73 height 12
drag, startPoint x: 77, startPoint y: 284, endPoint x: 92, endPoint y: 283, distance: 14.9
click at [77, 284] on div "bmm_store_react" at bounding box center [78, 279] width 152 height 12
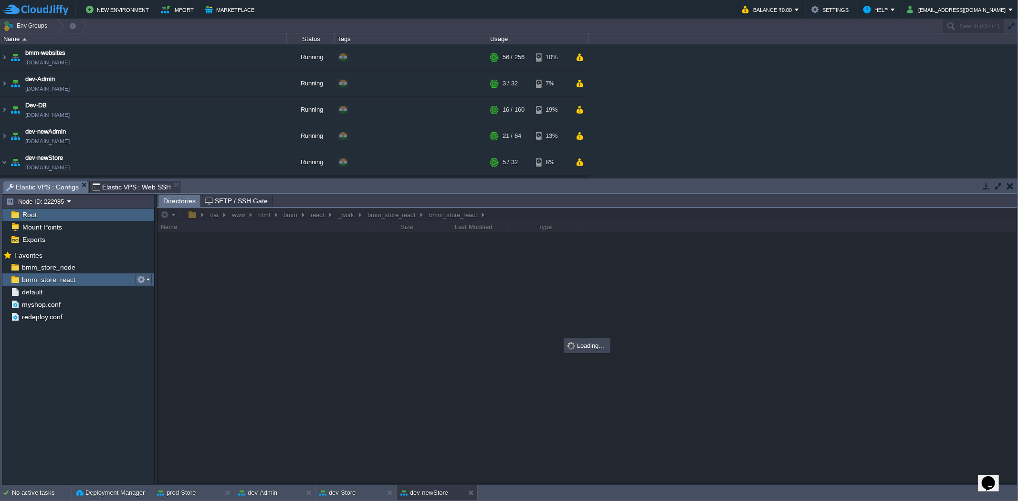
click at [137, 277] on button "button" at bounding box center [141, 279] width 9 height 9
click at [162, 292] on span "Copy Path" at bounding box center [164, 293] width 29 height 7
click at [144, 187] on span "Elastic VPS : Web SSH" at bounding box center [132, 186] width 79 height 11
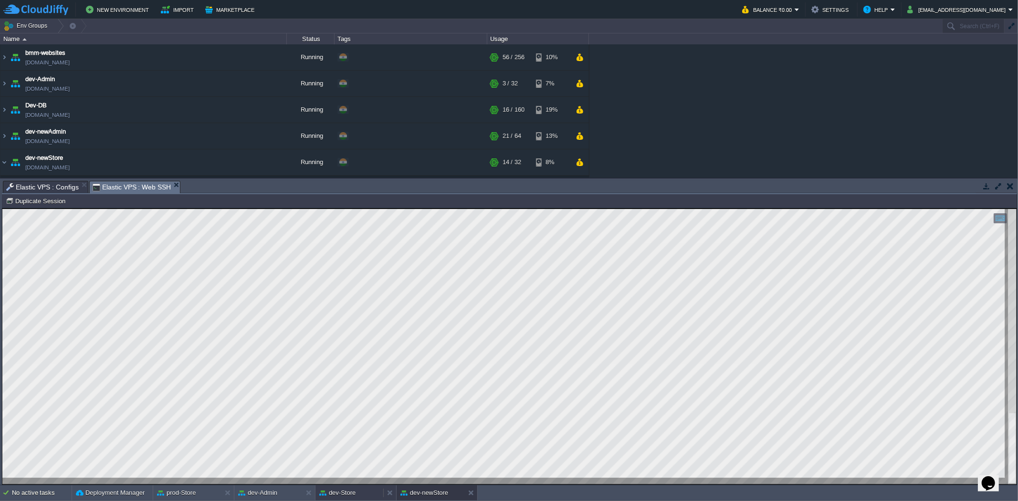
click at [348, 493] on button "dev-Store" at bounding box center [337, 493] width 36 height 10
click at [56, 189] on span "Elastic VPS : Configs" at bounding box center [42, 186] width 73 height 11
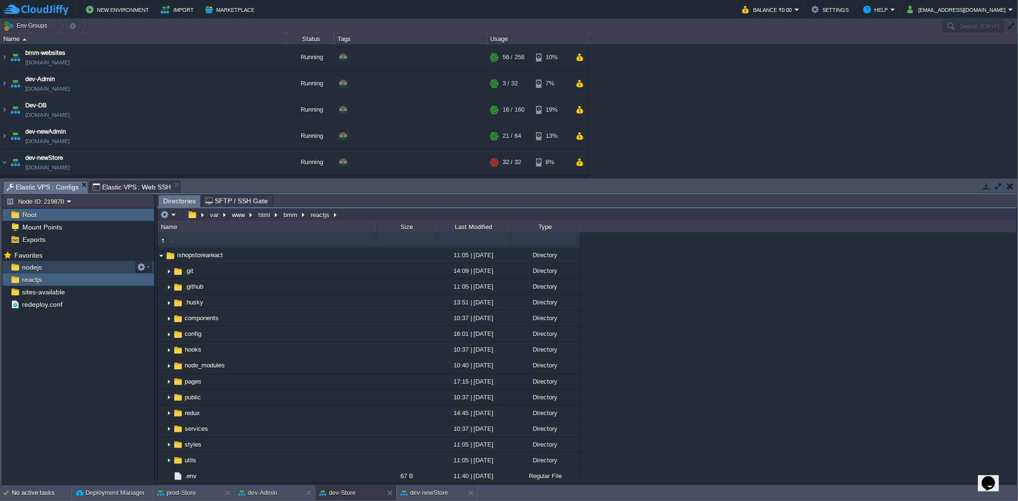
click at [82, 268] on div "nodejs" at bounding box center [78, 267] width 152 height 12
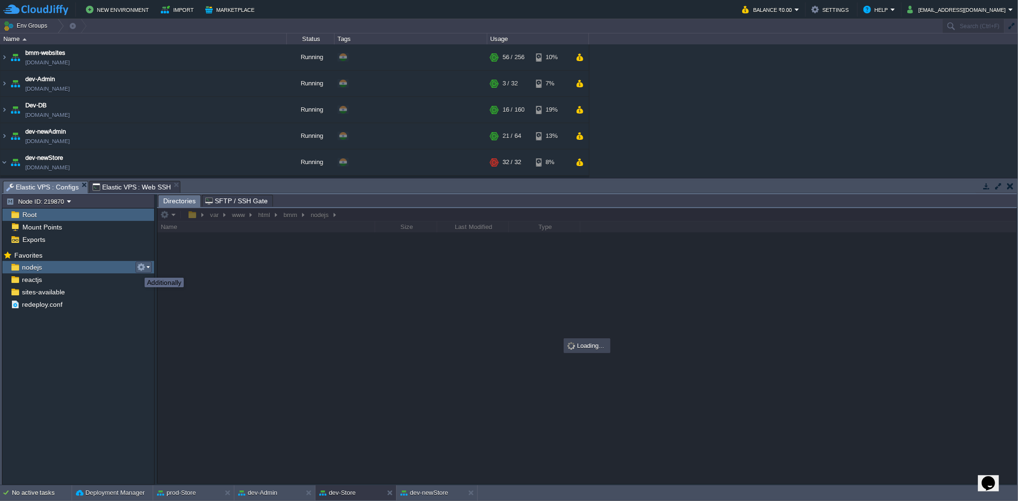
click at [137, 269] on button "button" at bounding box center [141, 267] width 9 height 9
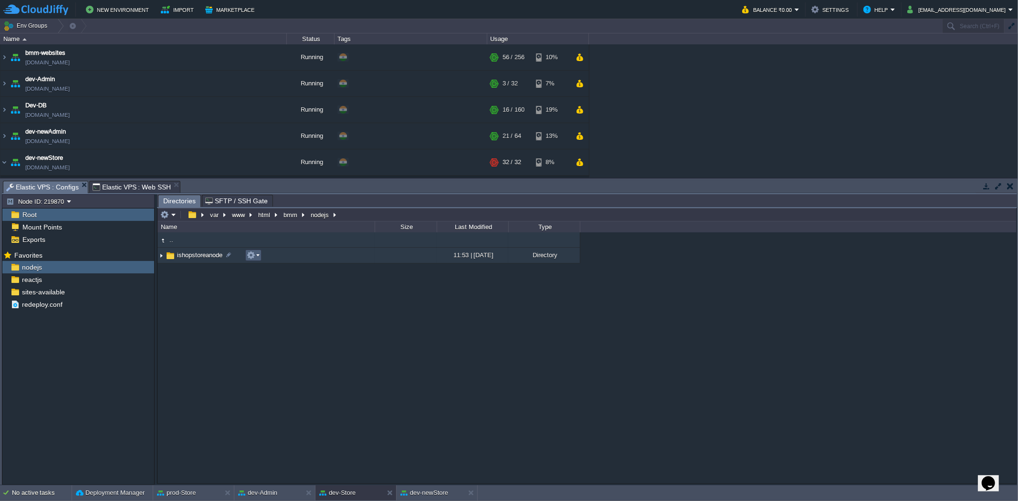
click at [255, 255] on em at bounding box center [253, 255] width 13 height 9
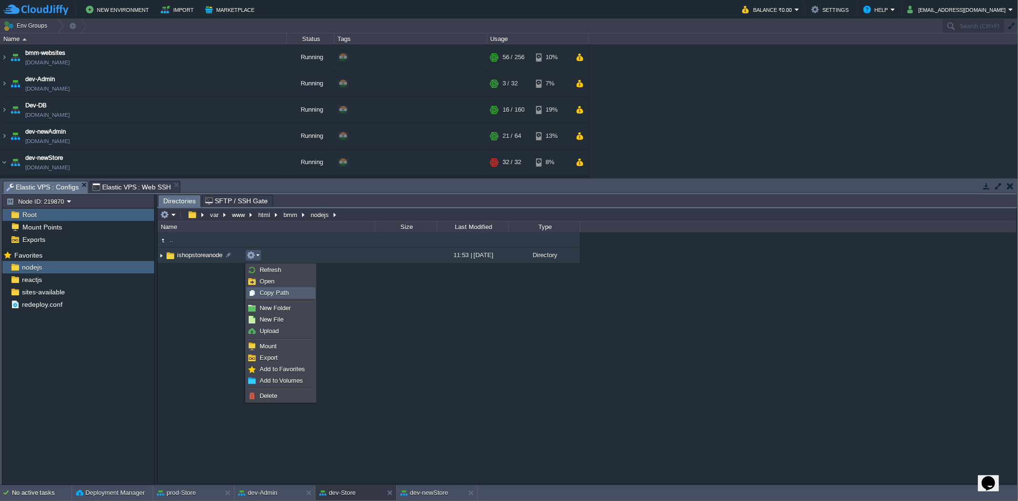
click at [270, 290] on span "Copy Path" at bounding box center [274, 292] width 29 height 7
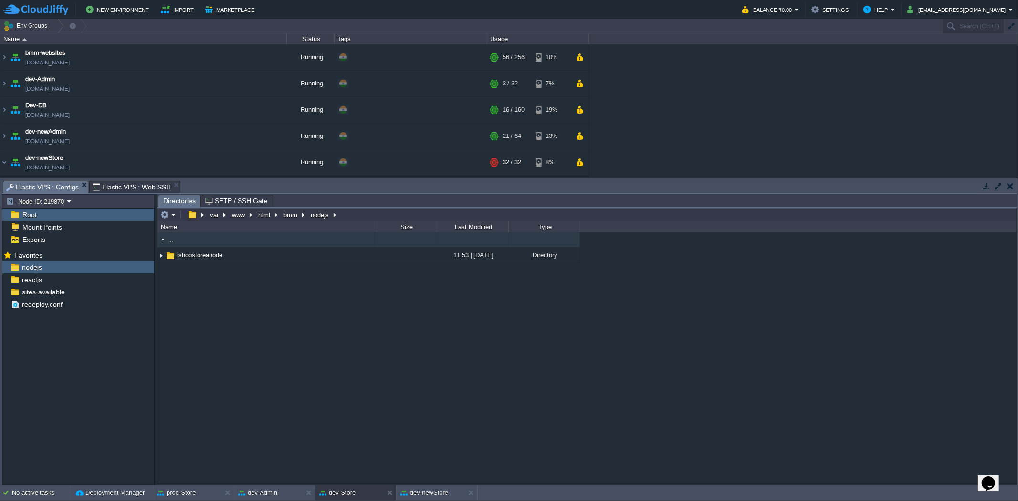
click at [127, 188] on span "Elastic VPS : Web SSH" at bounding box center [132, 186] width 79 height 11
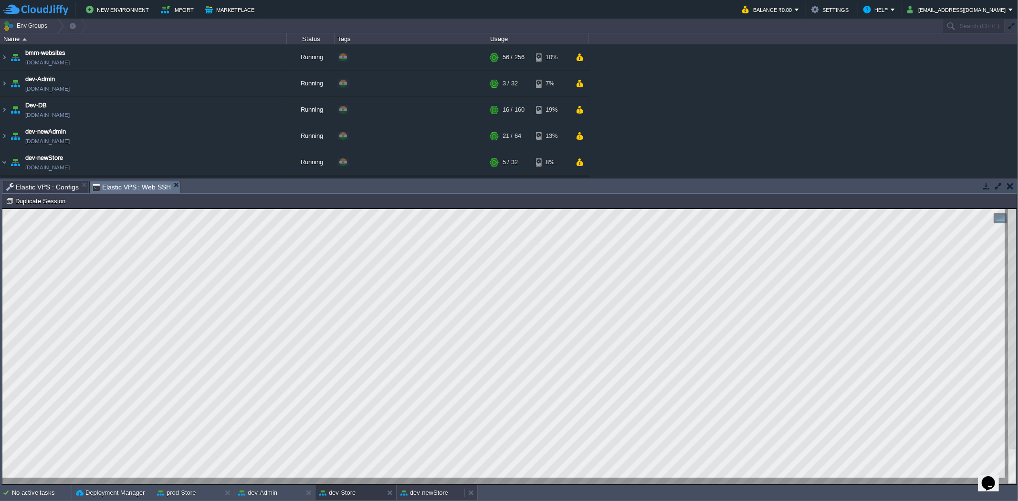
click at [427, 488] on button "dev-newStore" at bounding box center [424, 493] width 48 height 10
click at [898, 3] on td "Help" at bounding box center [880, 9] width 38 height 14
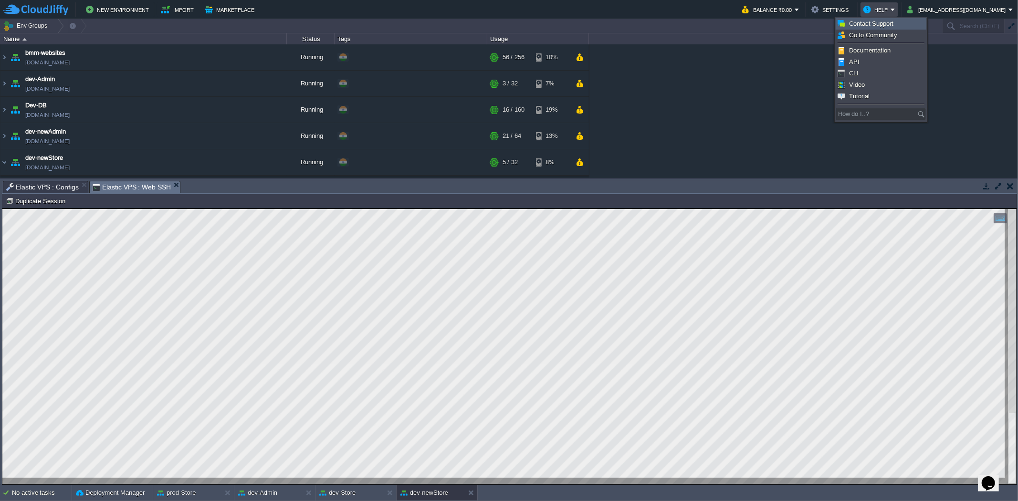
click at [890, 25] on span "Contact Support" at bounding box center [871, 23] width 45 height 7
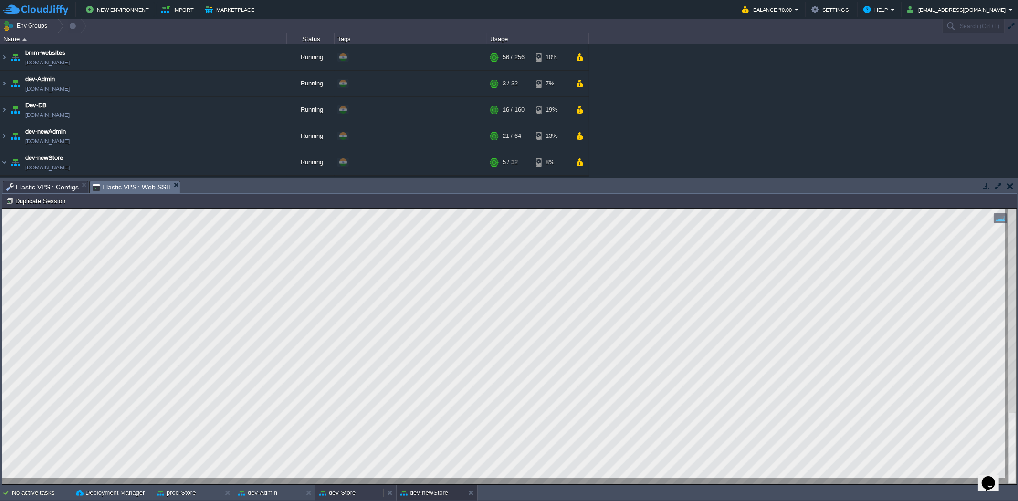
click at [346, 491] on button "dev-Store" at bounding box center [337, 493] width 36 height 10
click at [45, 187] on span "Elastic VPS : Configs" at bounding box center [42, 186] width 73 height 11
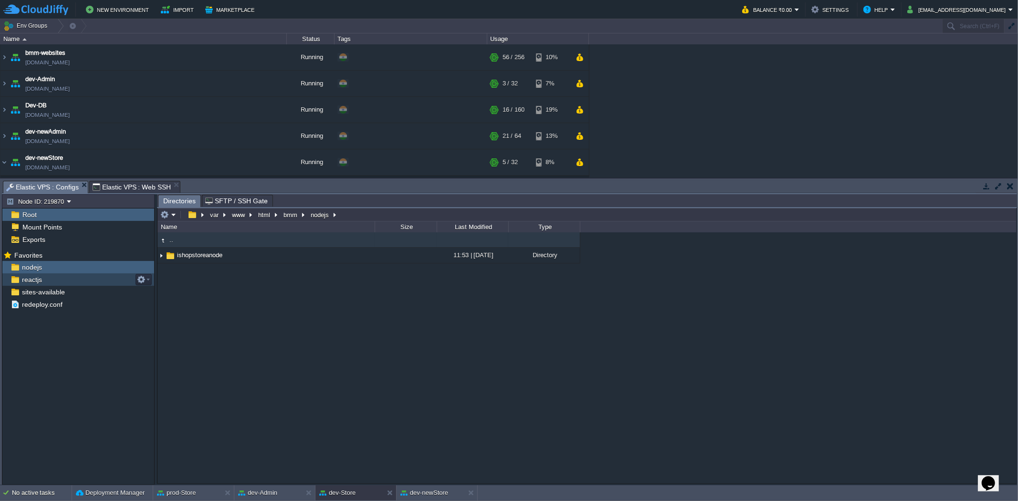
click at [84, 275] on div "reactjs" at bounding box center [78, 279] width 152 height 12
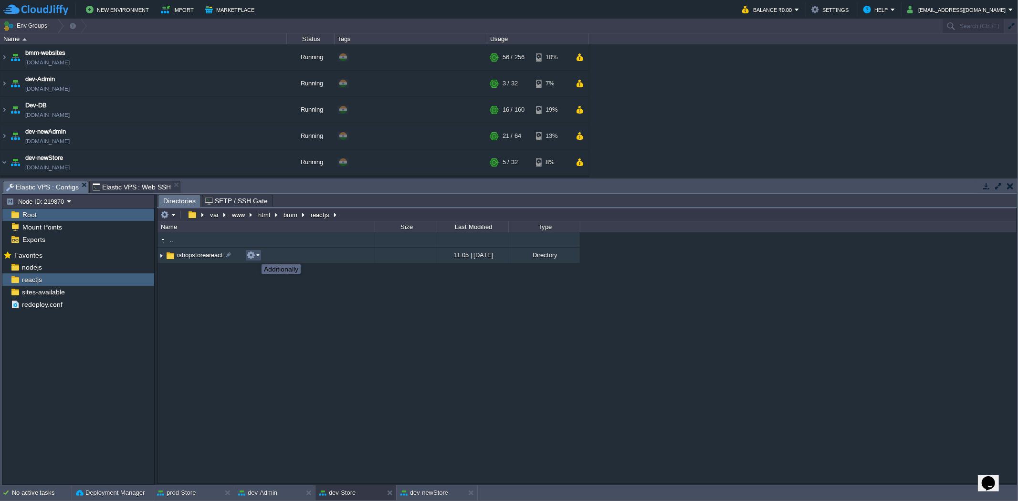
click at [254, 256] on button "button" at bounding box center [251, 255] width 9 height 9
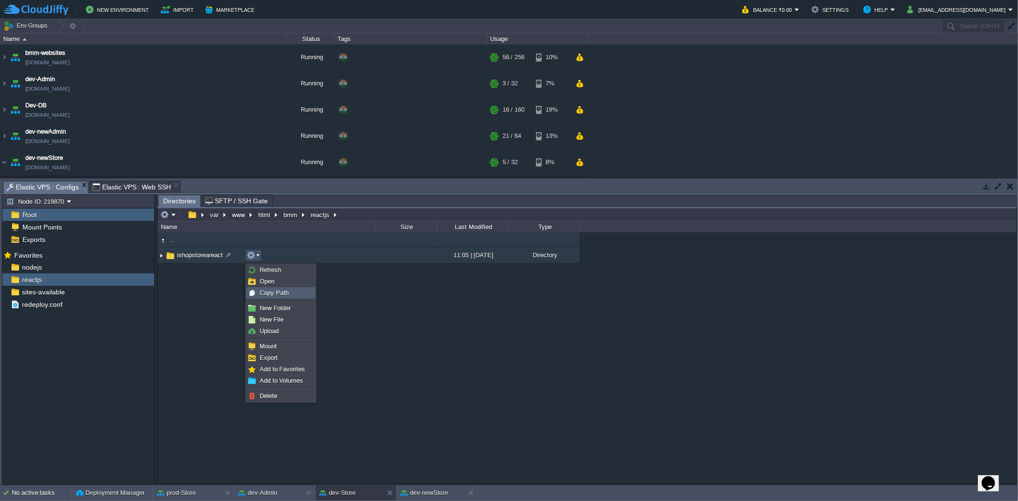
click at [270, 294] on span "Copy Path" at bounding box center [274, 292] width 29 height 7
type textarea "/var/www/html/bmm/reactjs/ishopstoreareact"
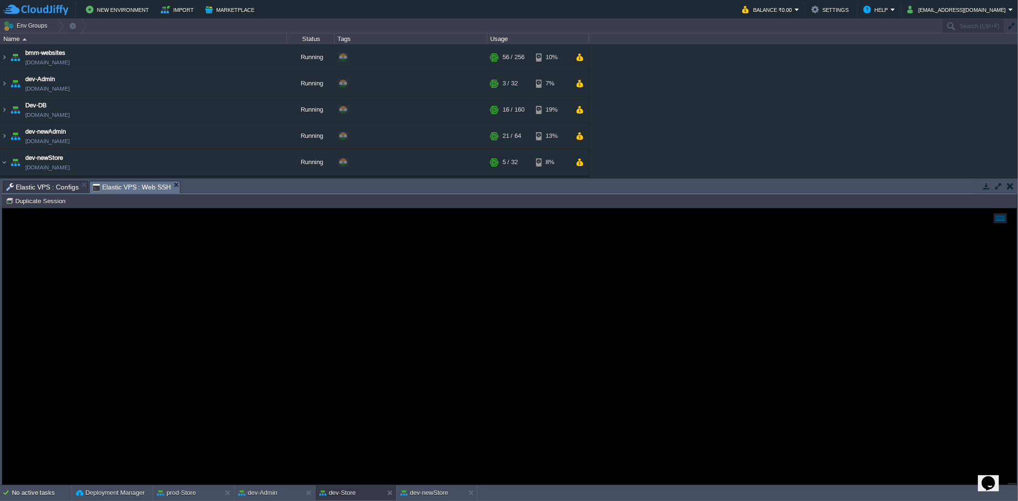
click at [124, 187] on span "Elastic VPS : Web SSH" at bounding box center [132, 187] width 79 height 12
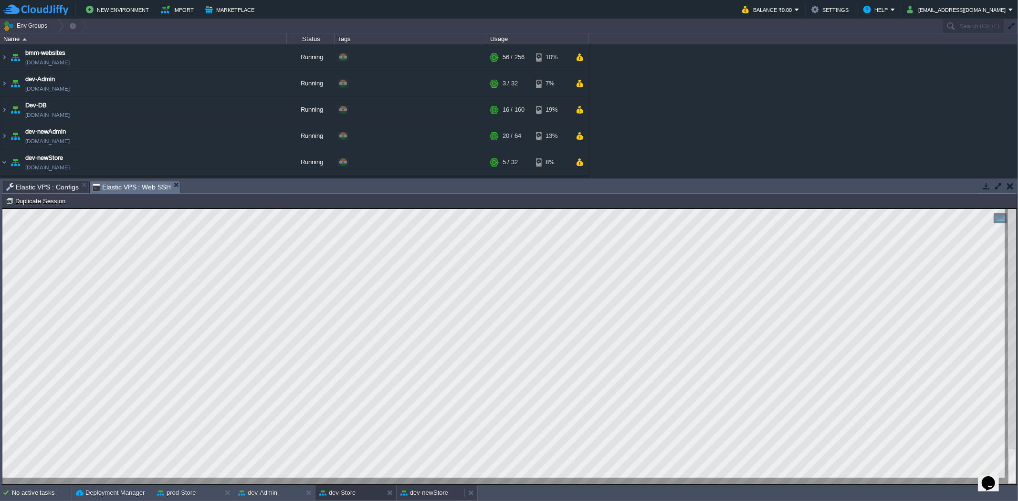
click at [436, 491] on button "dev-newStore" at bounding box center [424, 493] width 48 height 10
click at [218, 481] on div at bounding box center [509, 346] width 1014 height 275
